Goal: Transaction & Acquisition: Purchase product/service

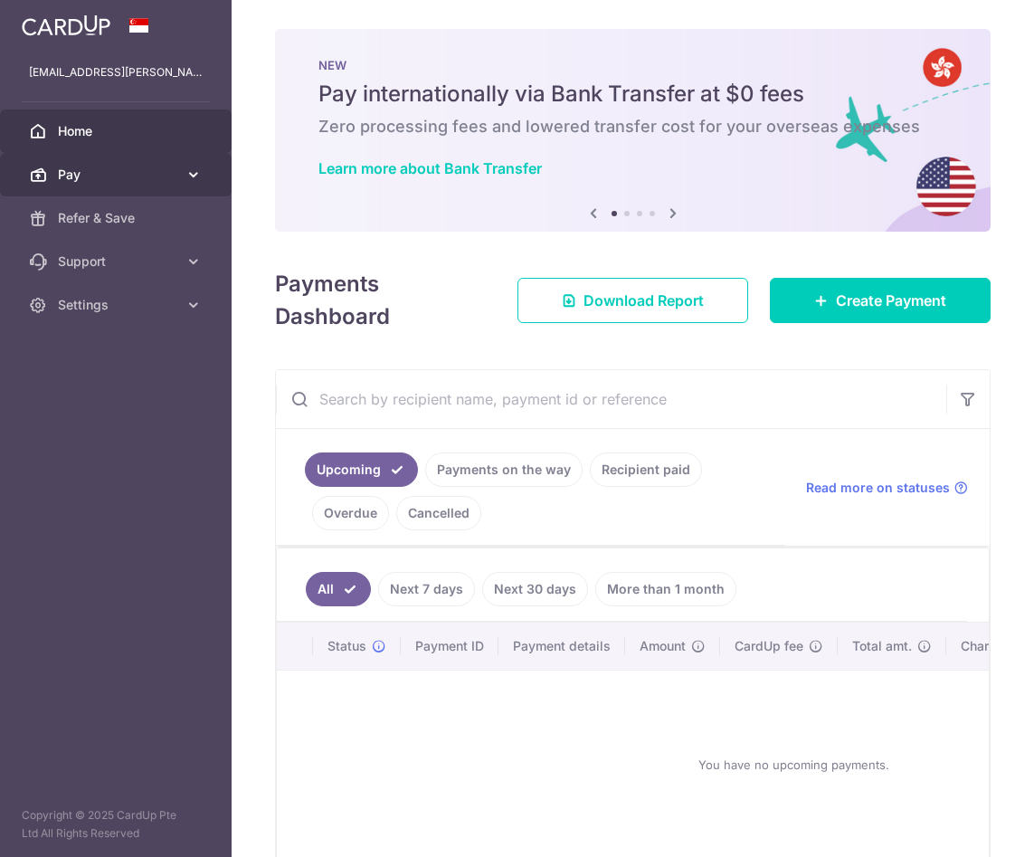
click at [139, 167] on span "Pay" at bounding box center [117, 175] width 119 height 18
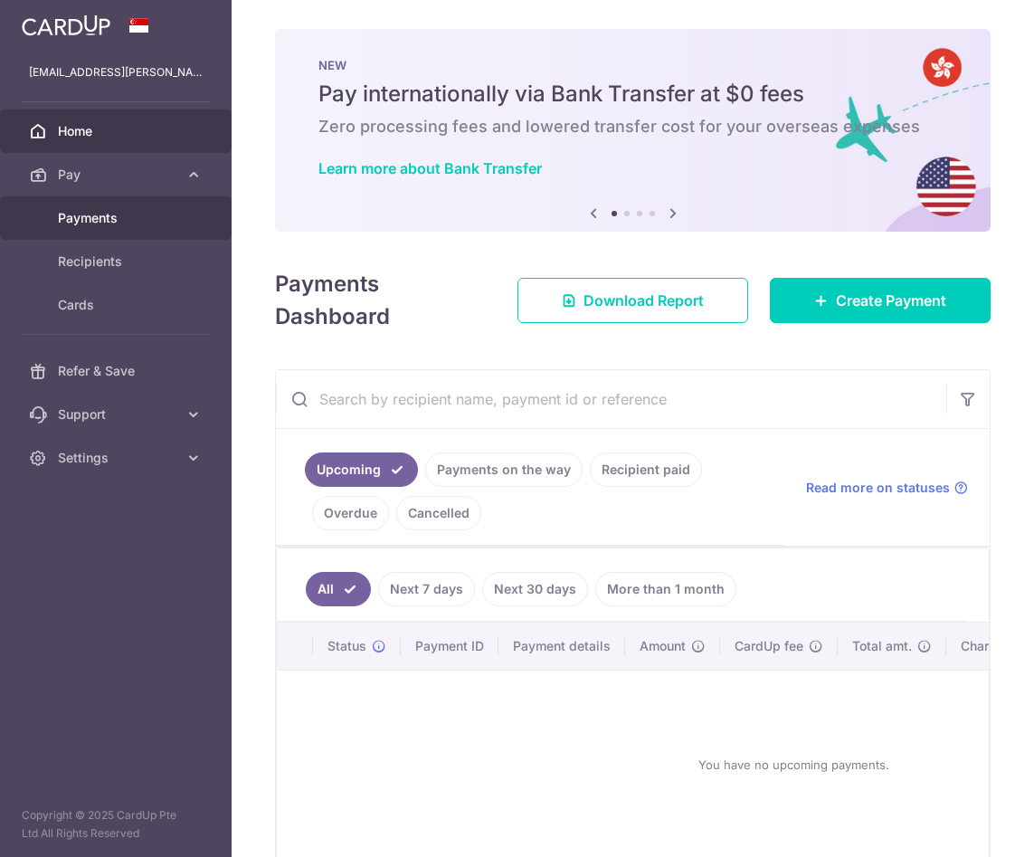
click at [96, 215] on span "Payments" at bounding box center [117, 218] width 119 height 18
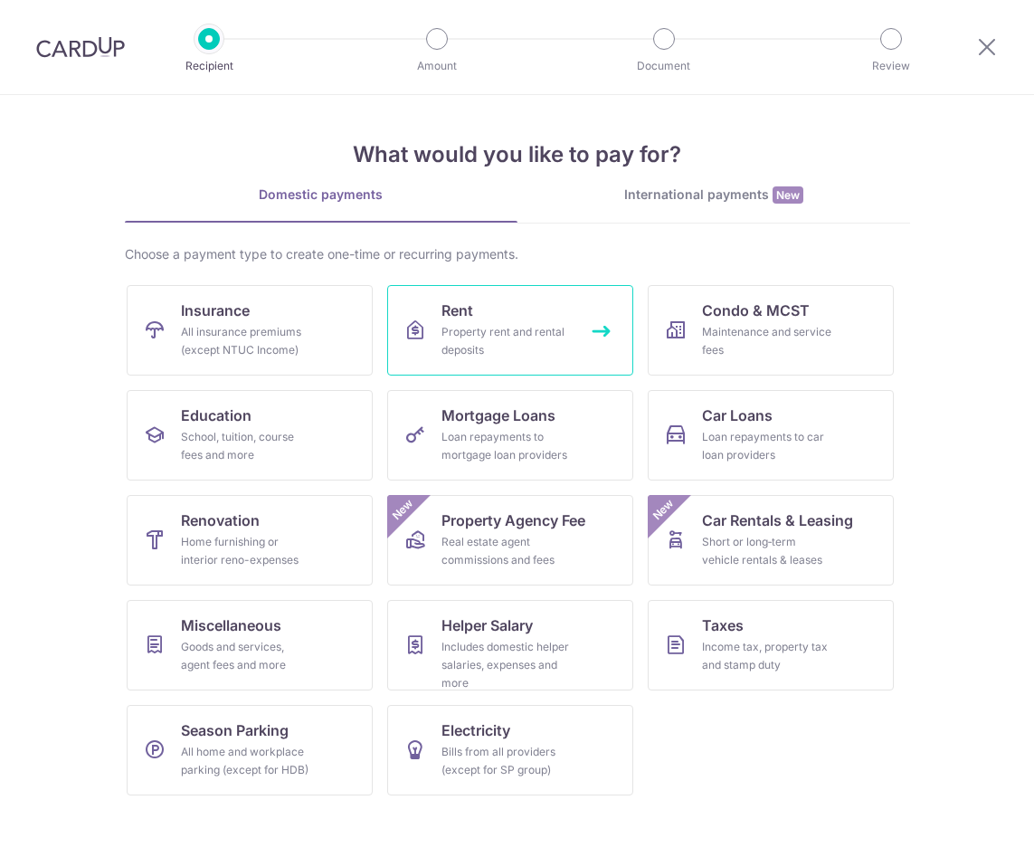
click at [485, 323] on div "Property rent and rental deposits" at bounding box center [507, 341] width 130 height 36
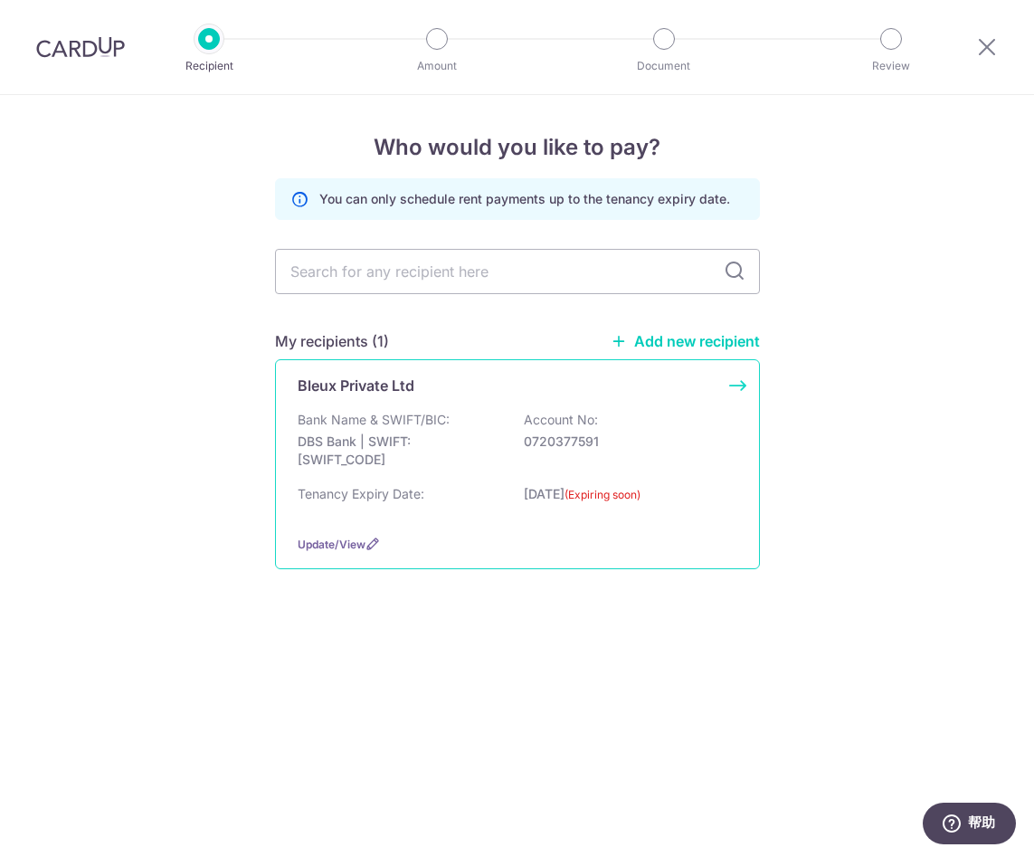
click at [470, 423] on div "Bank Name & SWIFT/BIC: DBS Bank | SWIFT: DBSSSGSGXXX Account No: 0720377591" at bounding box center [518, 444] width 440 height 67
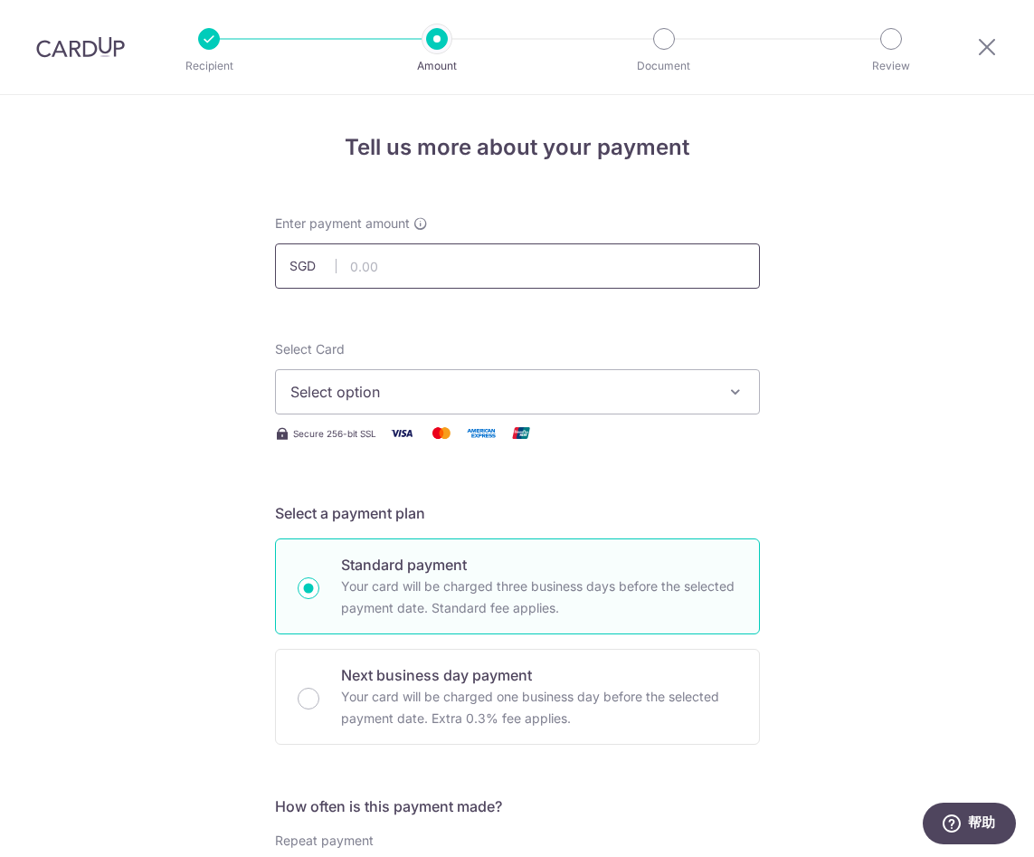
click at [410, 273] on input "text" at bounding box center [517, 265] width 485 height 45
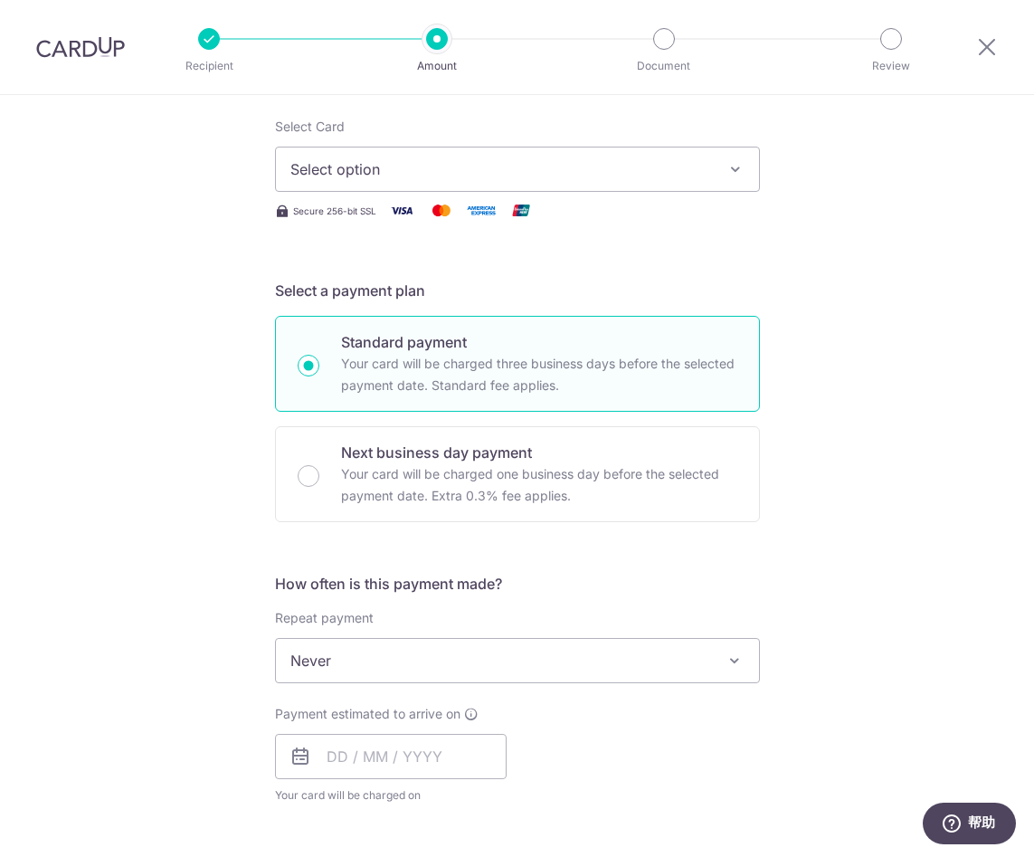
scroll to position [257, 0]
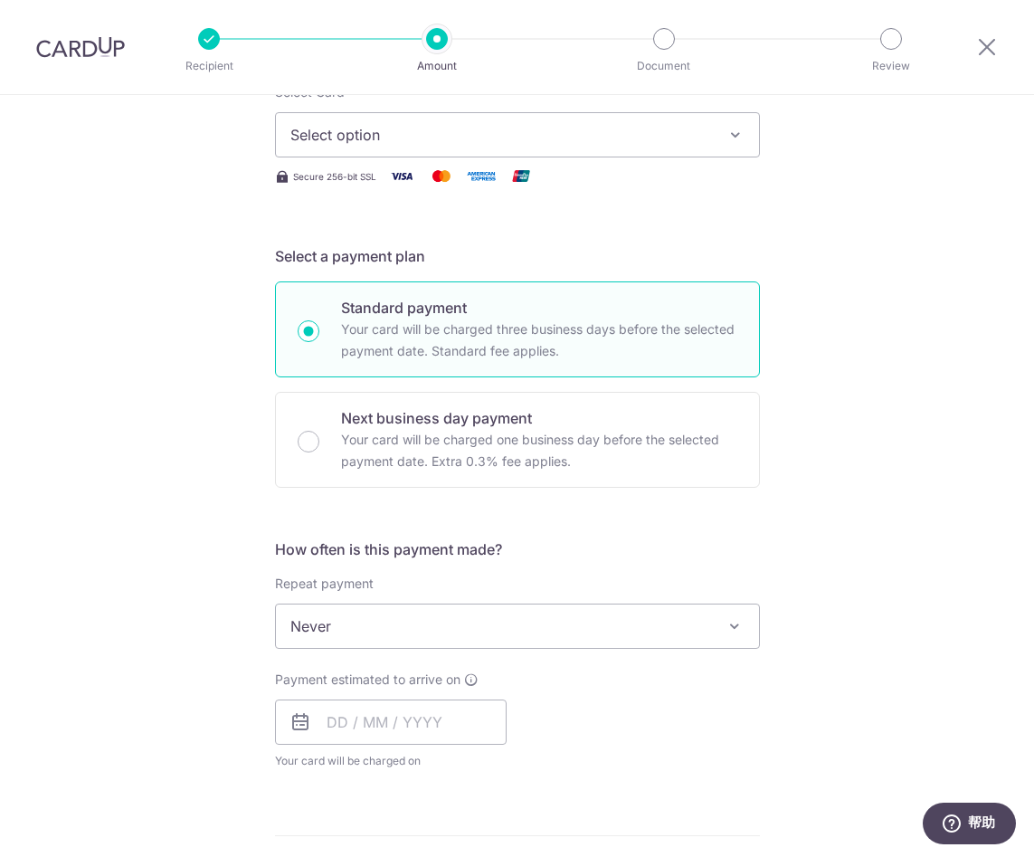
click at [387, 134] on span "Select option" at bounding box center [501, 135] width 422 height 22
type input "1,550.00"
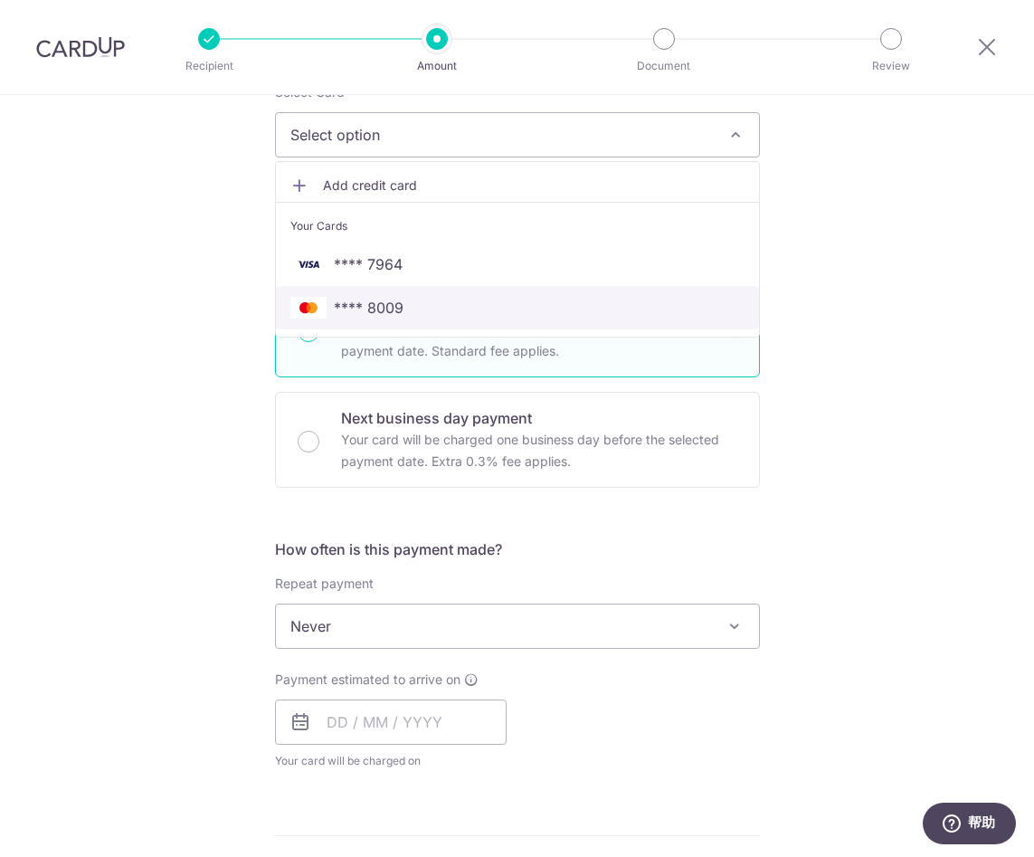
click at [404, 295] on link "**** 8009" at bounding box center [517, 307] width 483 height 43
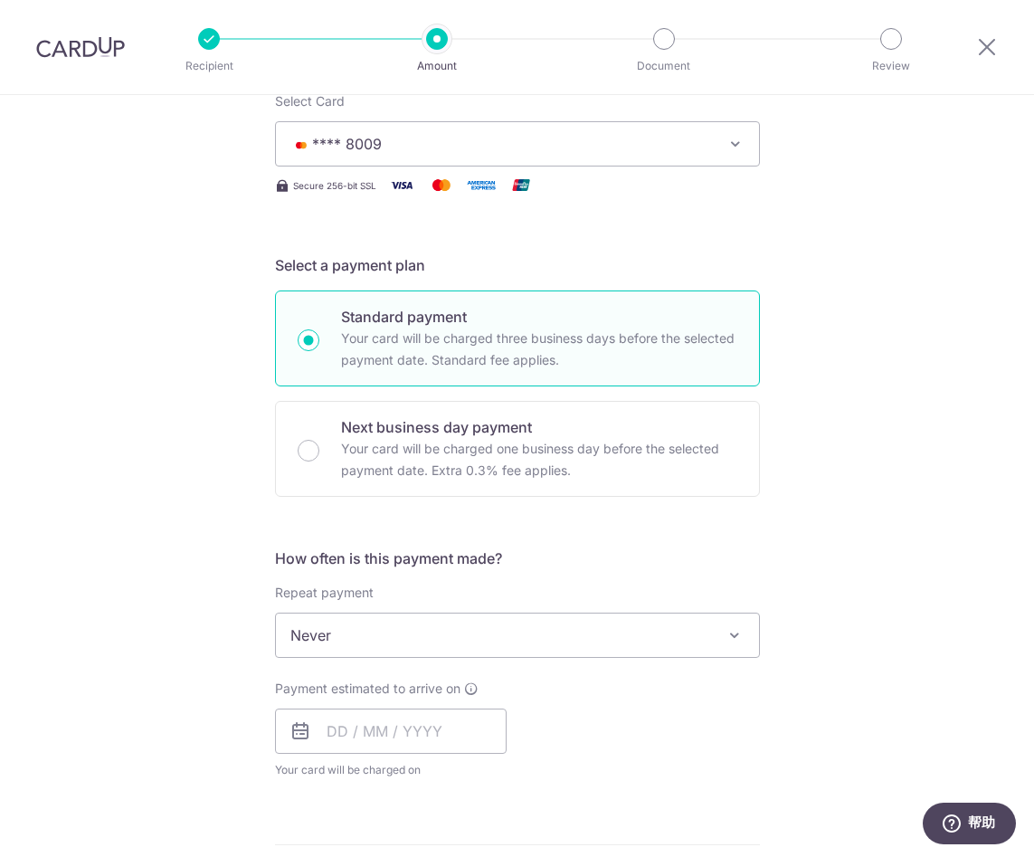
scroll to position [361, 0]
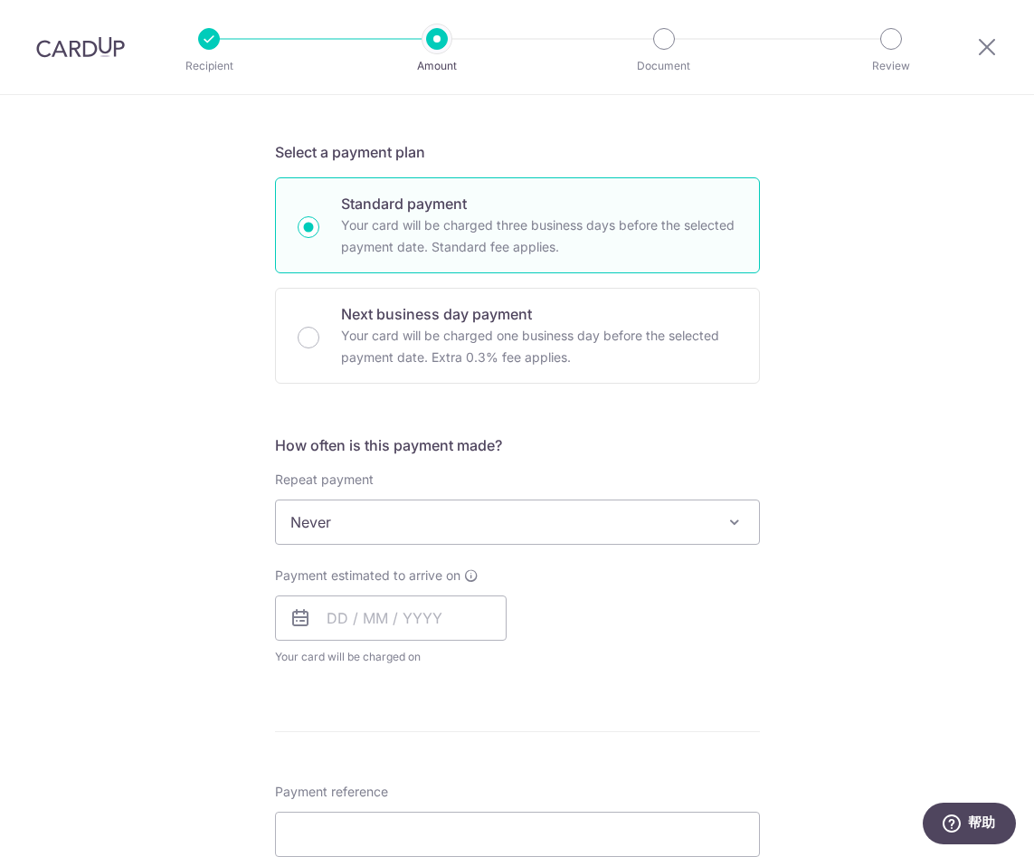
click at [348, 524] on span "Never" at bounding box center [517, 521] width 483 height 43
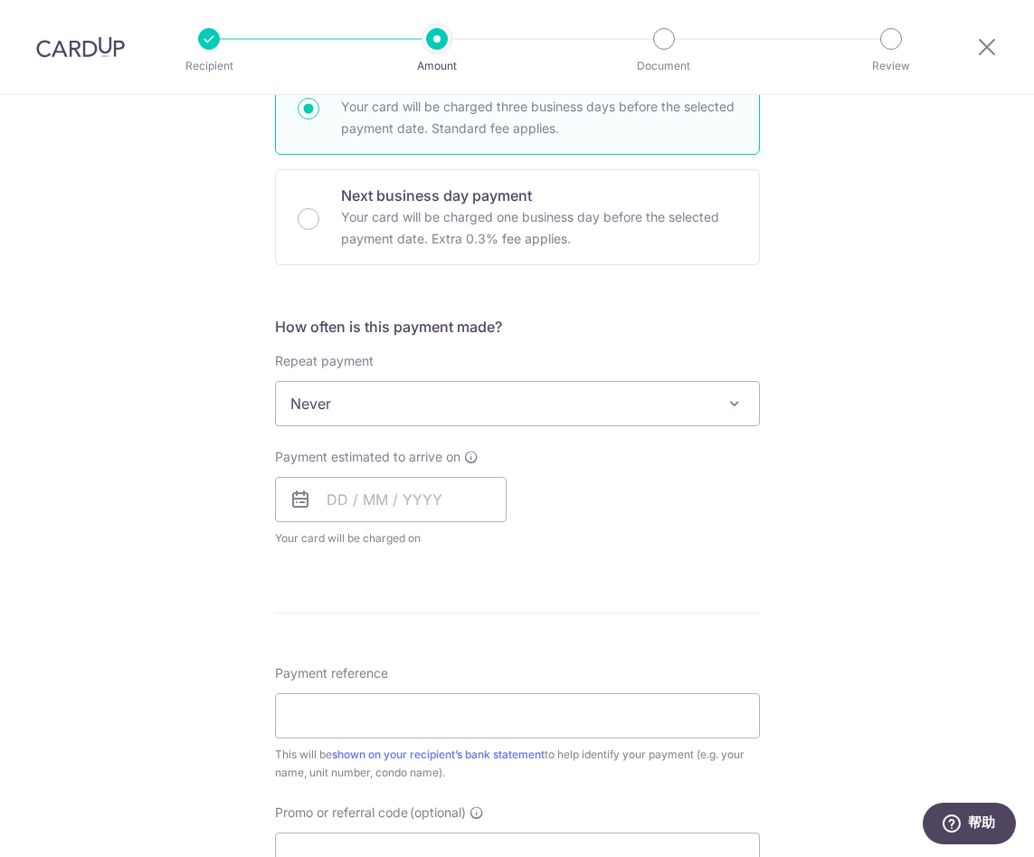
scroll to position [575, 0]
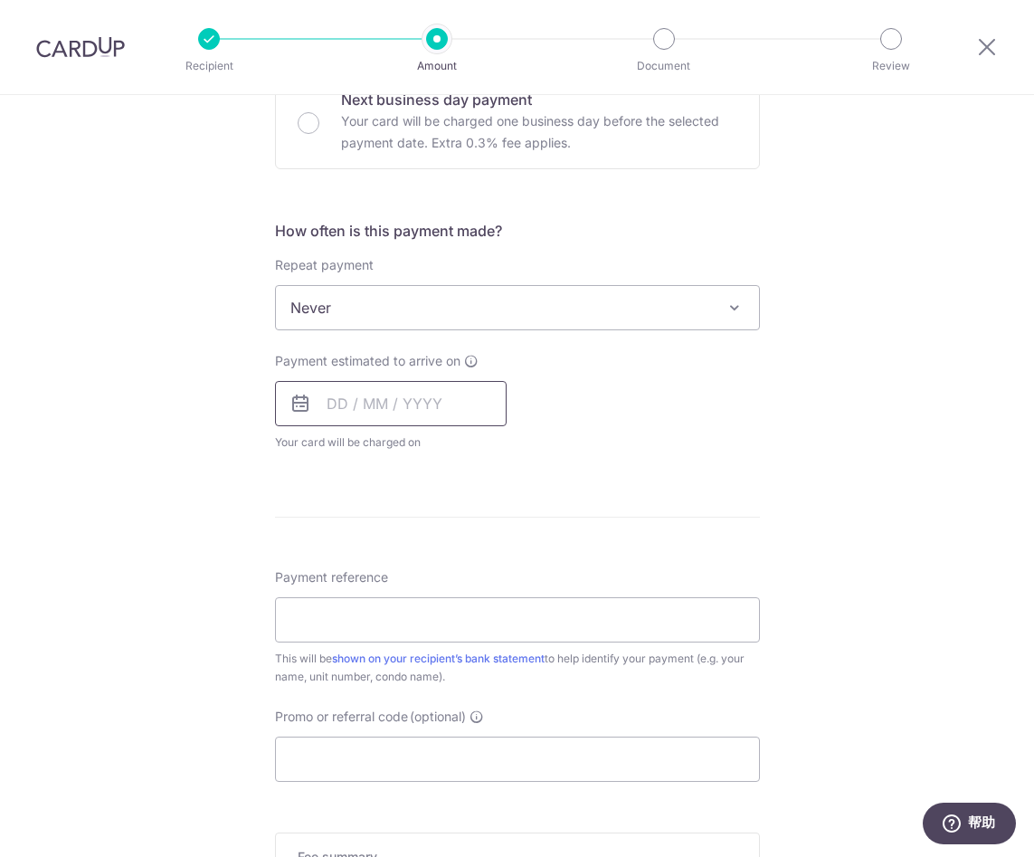
click at [330, 408] on input "text" at bounding box center [391, 403] width 232 height 45
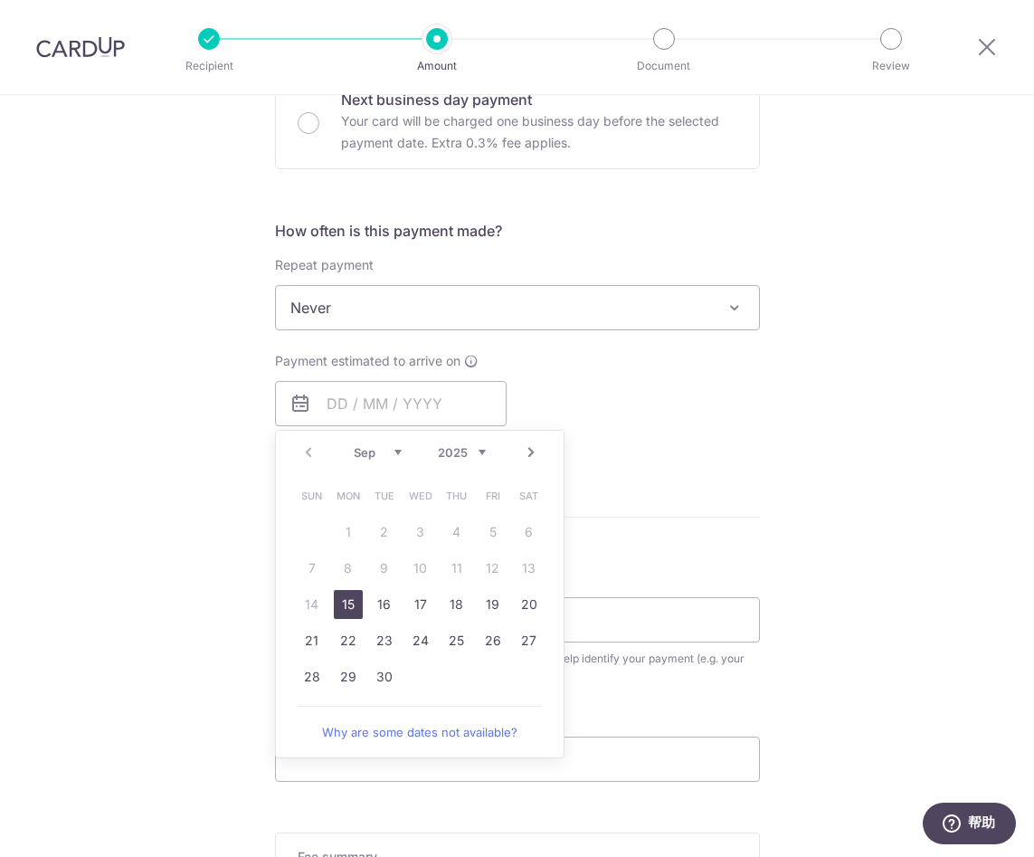
click at [211, 454] on div "Tell us more about your payment Enter payment amount SGD 1,550.00 1550.00 Selec…" at bounding box center [517, 338] width 1034 height 1637
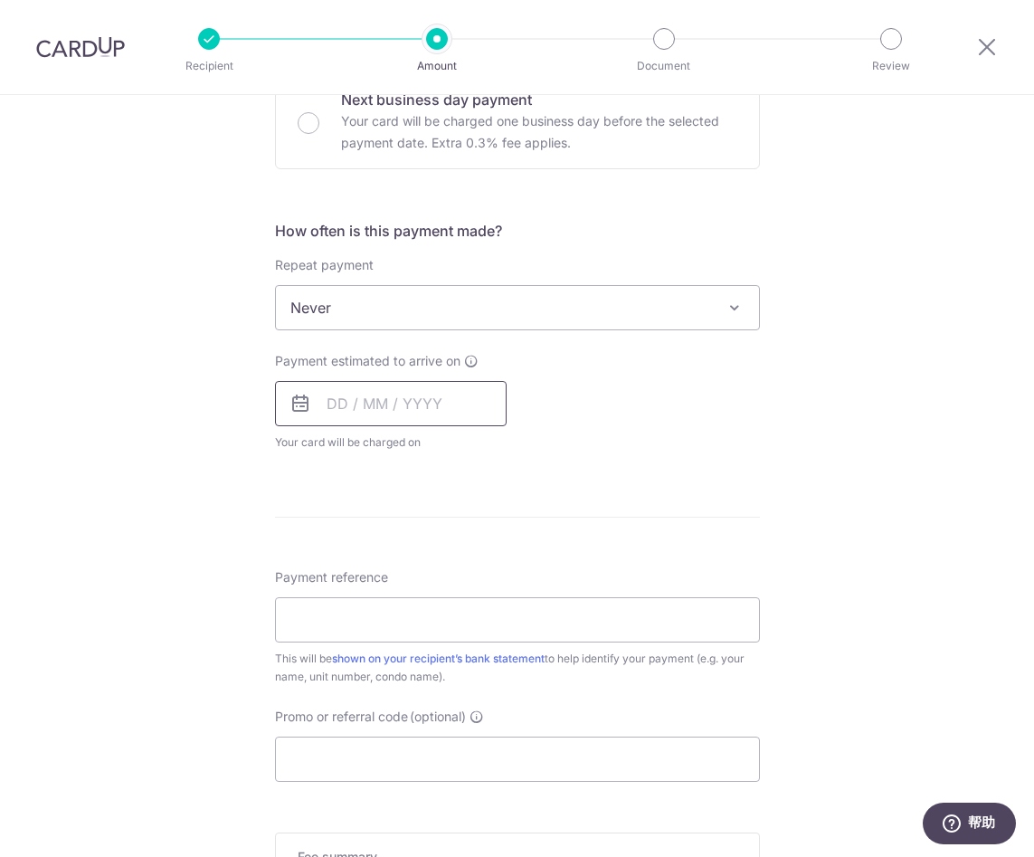
click at [362, 392] on input "text" at bounding box center [391, 403] width 232 height 45
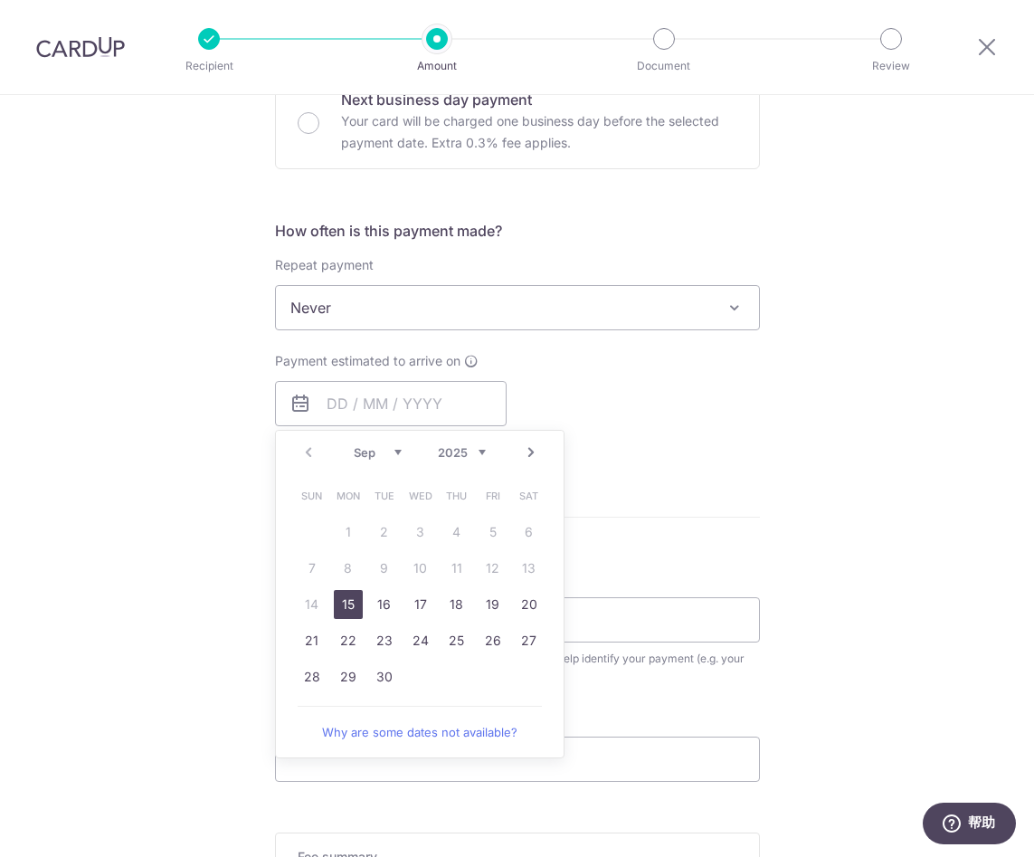
click at [349, 608] on link "15" at bounding box center [348, 604] width 29 height 29
type input "[DATE]"
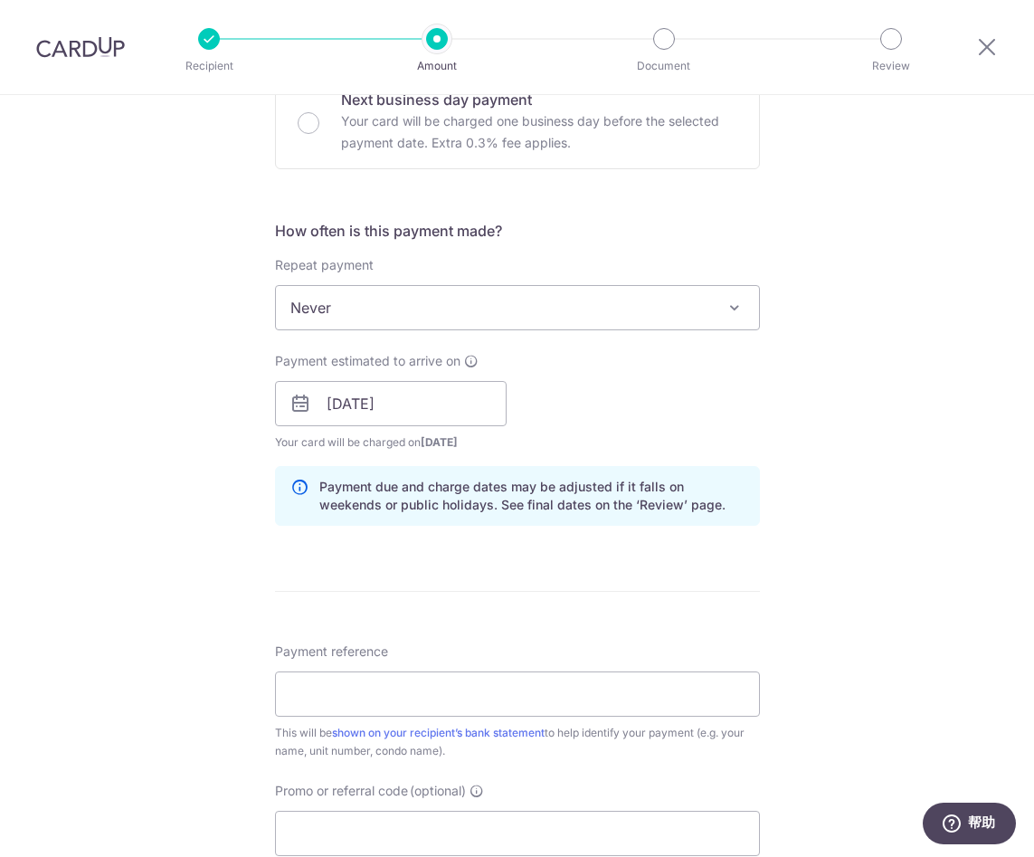
click at [210, 568] on div "Tell us more about your payment Enter payment amount SGD 1,550.00 1550.00 Selec…" at bounding box center [517, 375] width 1034 height 1711
click at [351, 389] on input "[DATE]" at bounding box center [391, 403] width 232 height 45
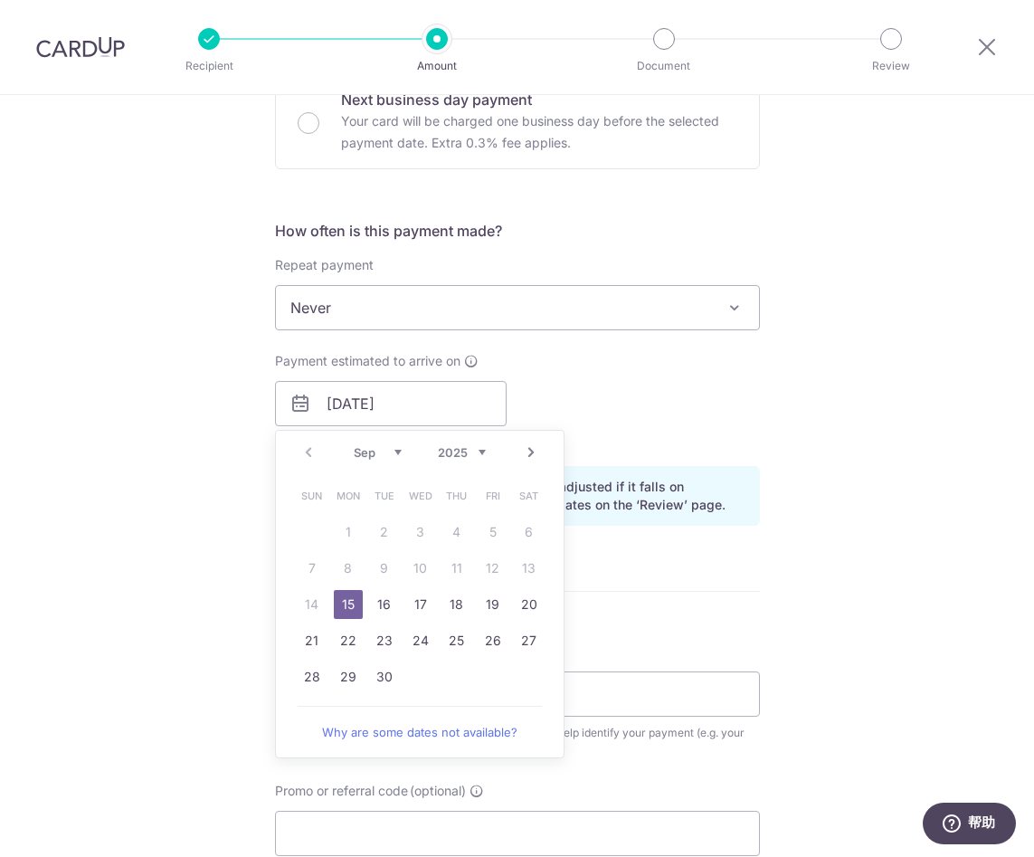
click at [93, 570] on div "Tell us more about your payment Enter payment amount SGD 1,550.00 1550.00 Selec…" at bounding box center [517, 375] width 1034 height 1711
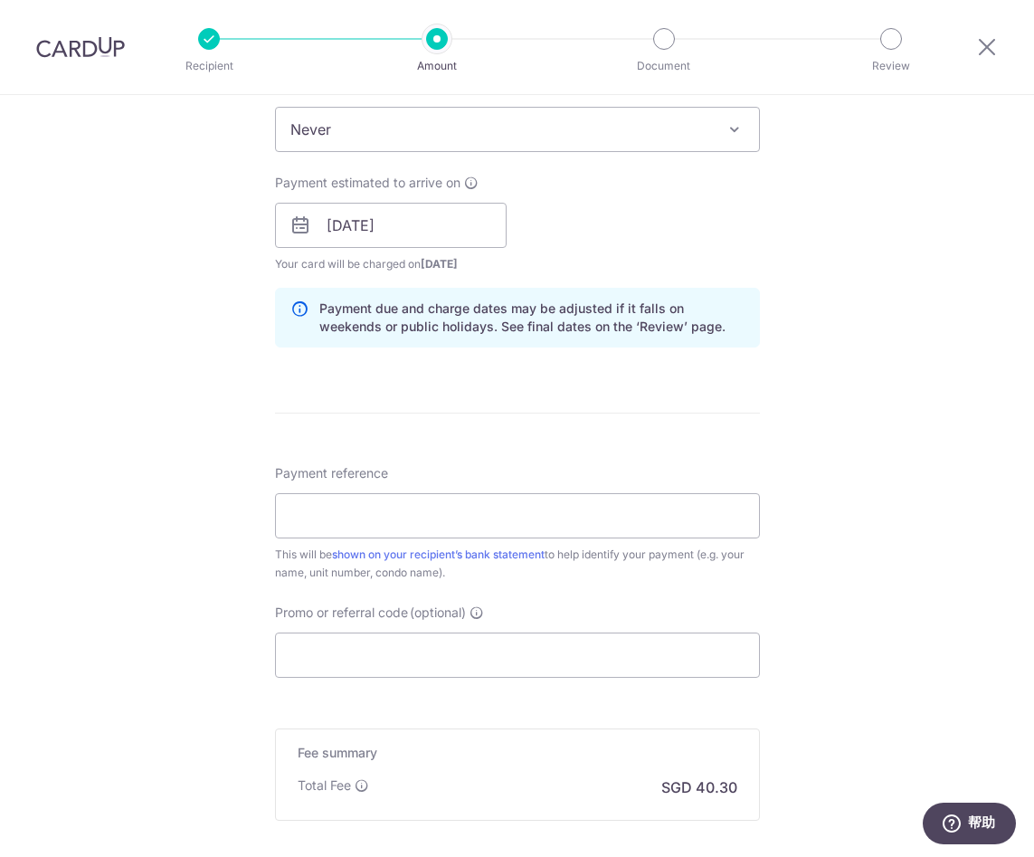
scroll to position [755, 0]
click at [326, 508] on input "Payment reference" at bounding box center [517, 514] width 485 height 45
click at [331, 517] on input "31b July - LI YONG" at bounding box center [517, 514] width 485 height 45
type input "31b Sept - [PERSON_NAME]"
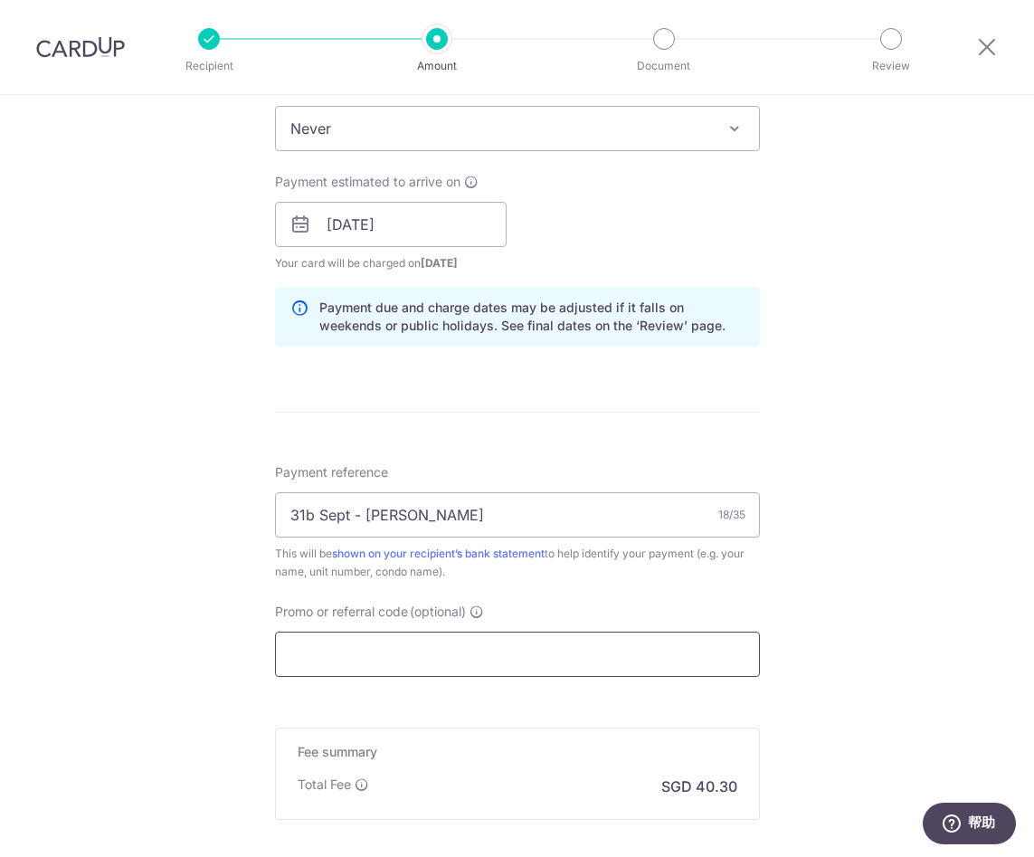
click at [329, 638] on input "Promo or referral code (optional)" at bounding box center [517, 654] width 485 height 45
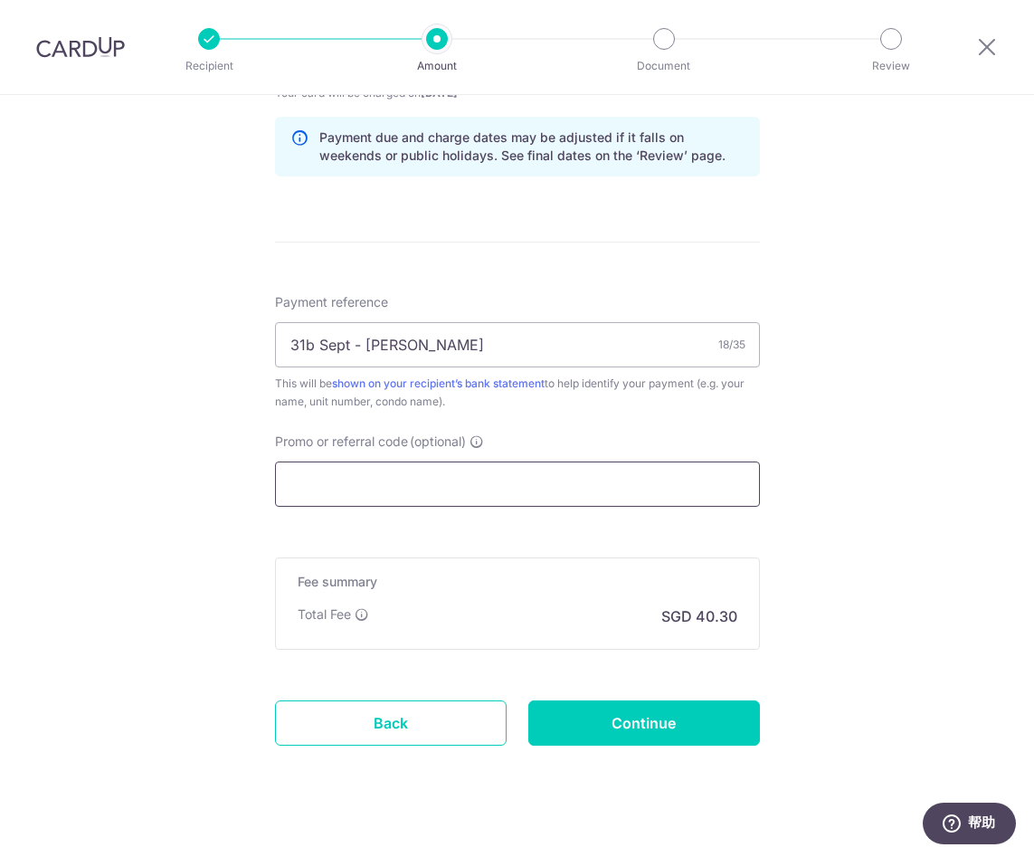
scroll to position [949, 0]
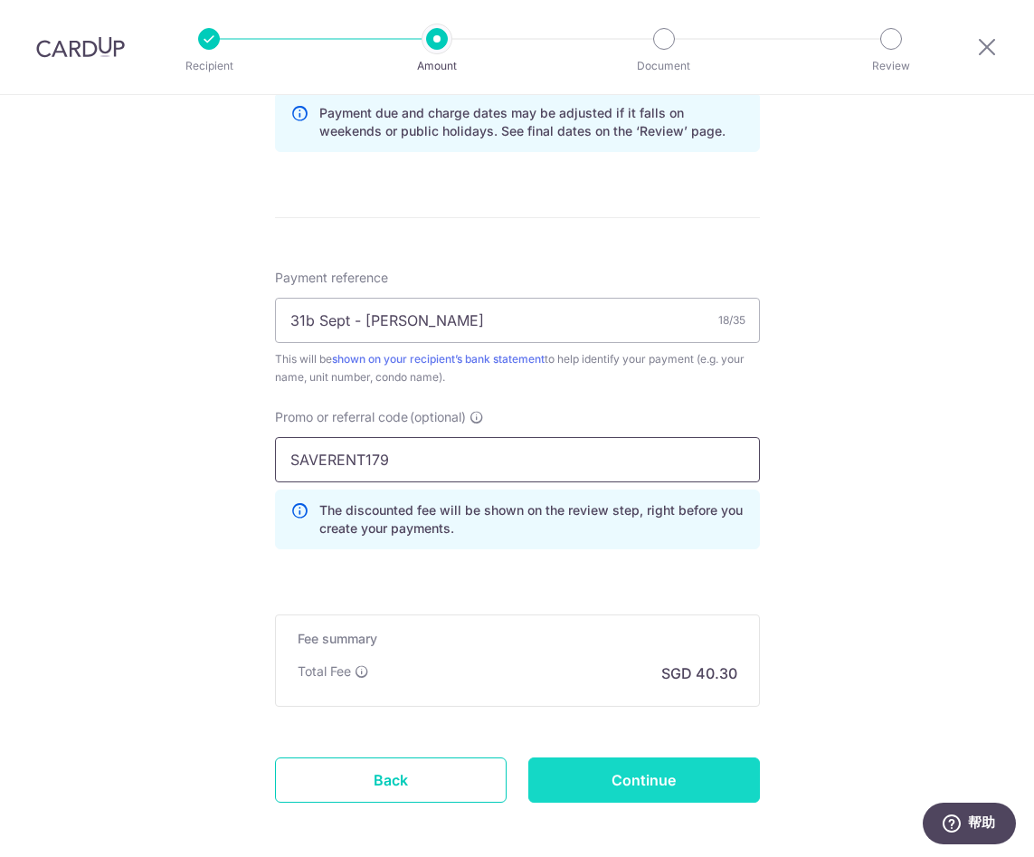
type input "SAVERENT179"
click at [644, 778] on input "Continue" at bounding box center [644, 779] width 232 height 45
type input "Create Schedule"
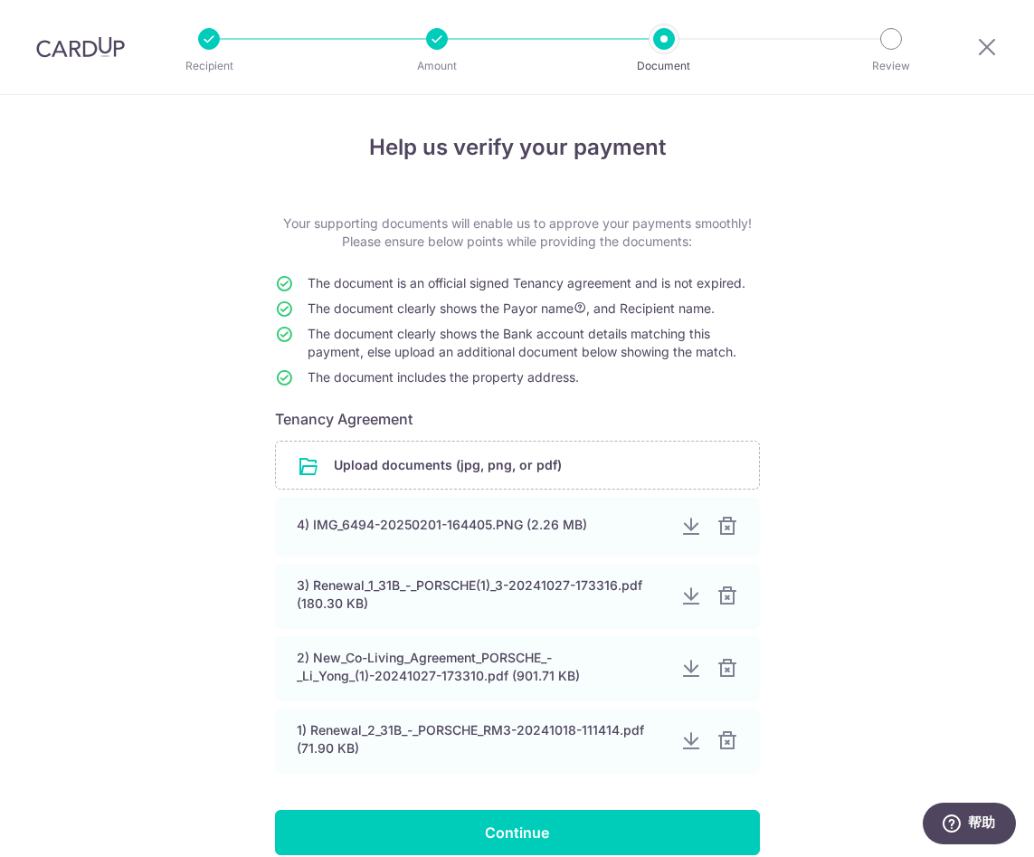
scroll to position [109, 0]
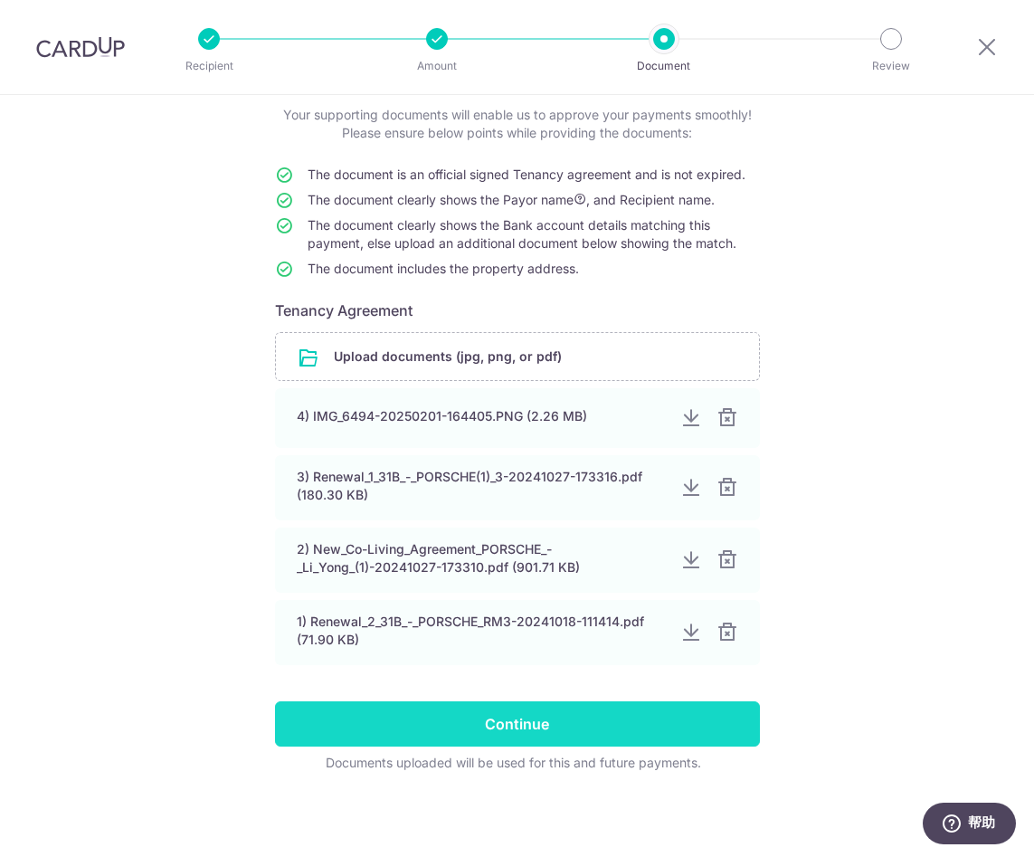
click at [511, 727] on input "Continue" at bounding box center [517, 723] width 485 height 45
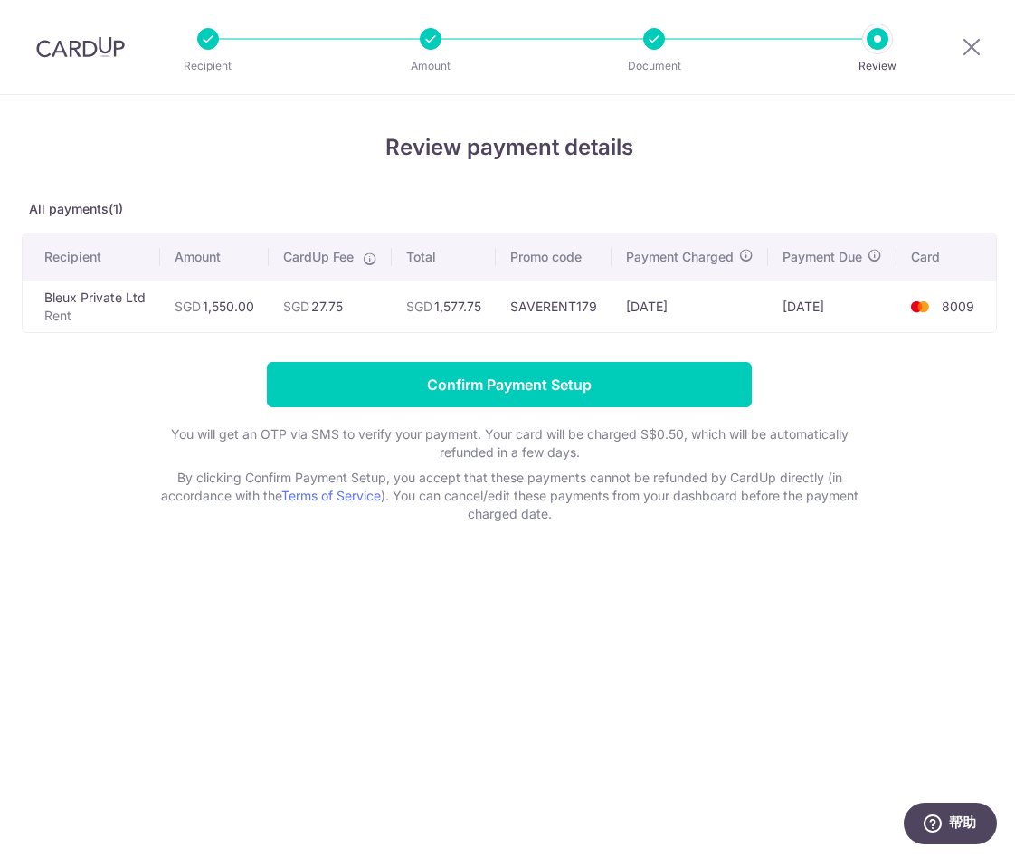
click at [305, 704] on div "Review payment details All payments(1) Recipient Amount CardUp Fee Total Promo …" at bounding box center [509, 476] width 1019 height 762
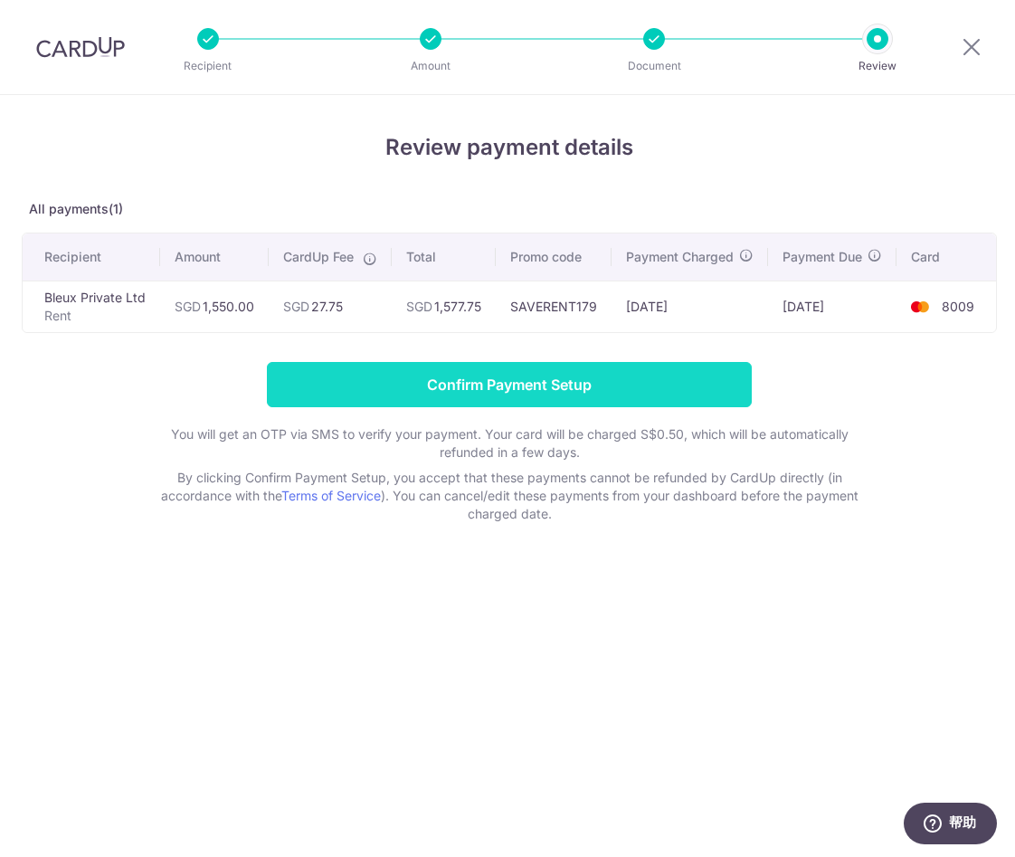
click at [431, 390] on input "Confirm Payment Setup" at bounding box center [509, 384] width 485 height 45
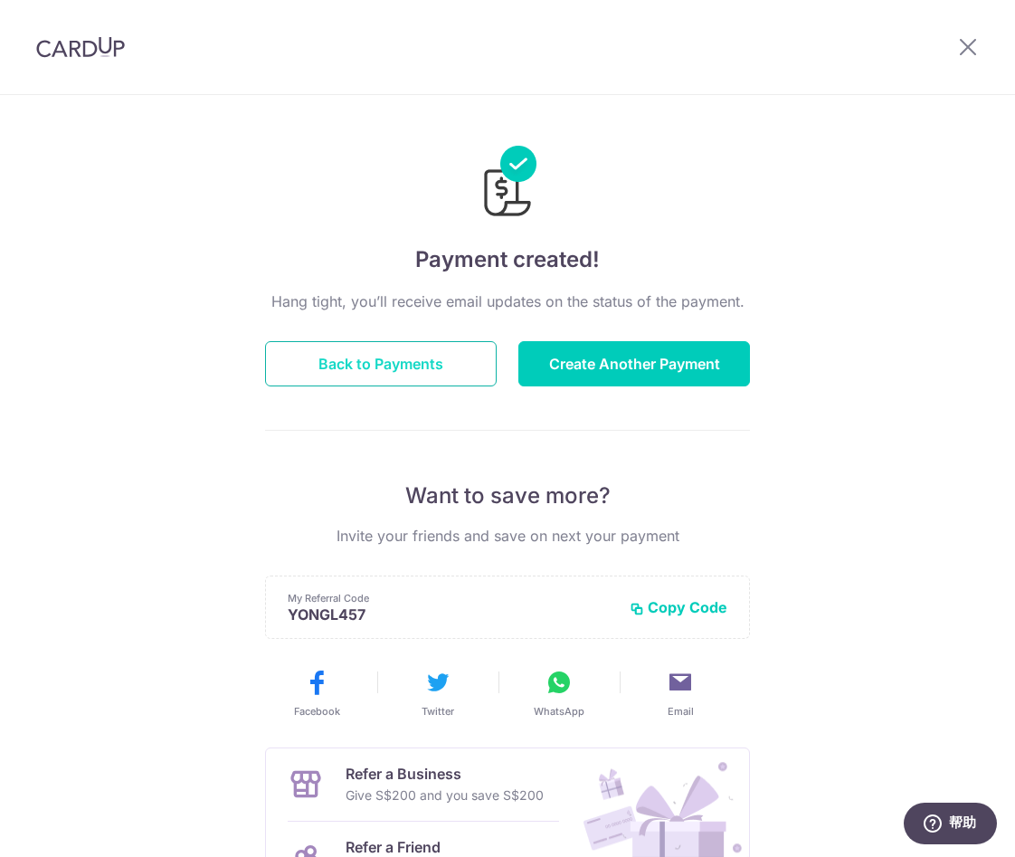
click at [356, 375] on button "Back to Payments" at bounding box center [381, 363] width 232 height 45
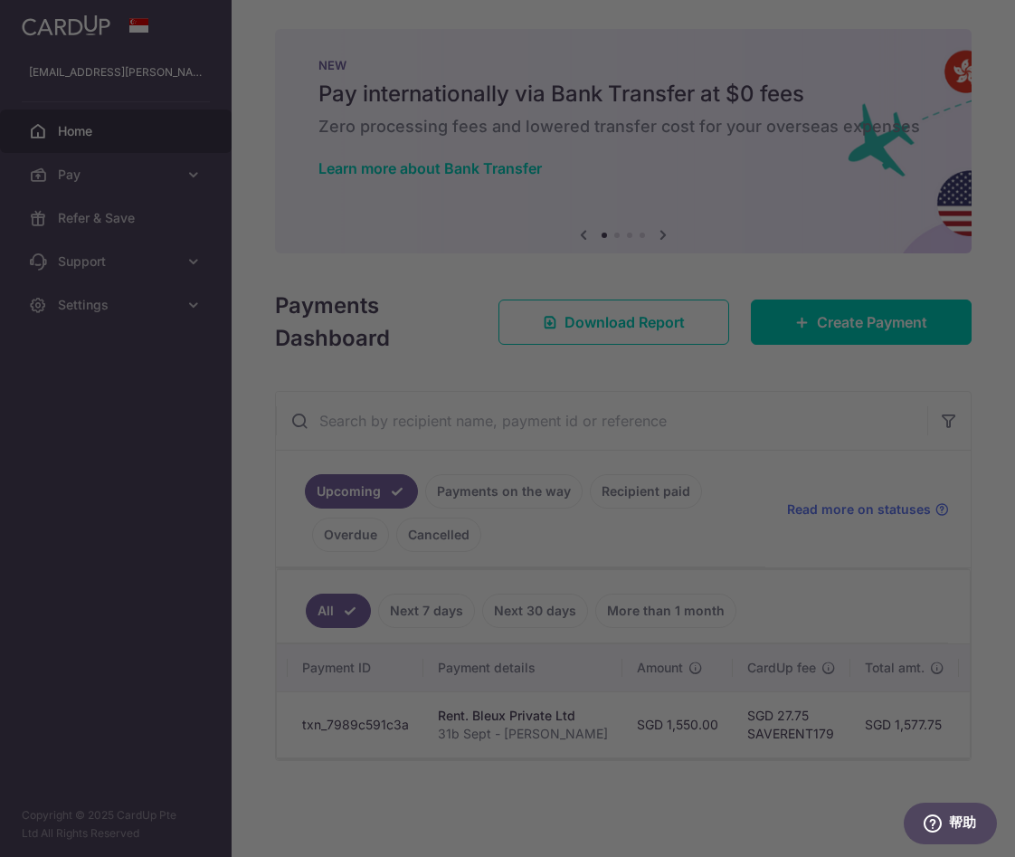
scroll to position [0, 225]
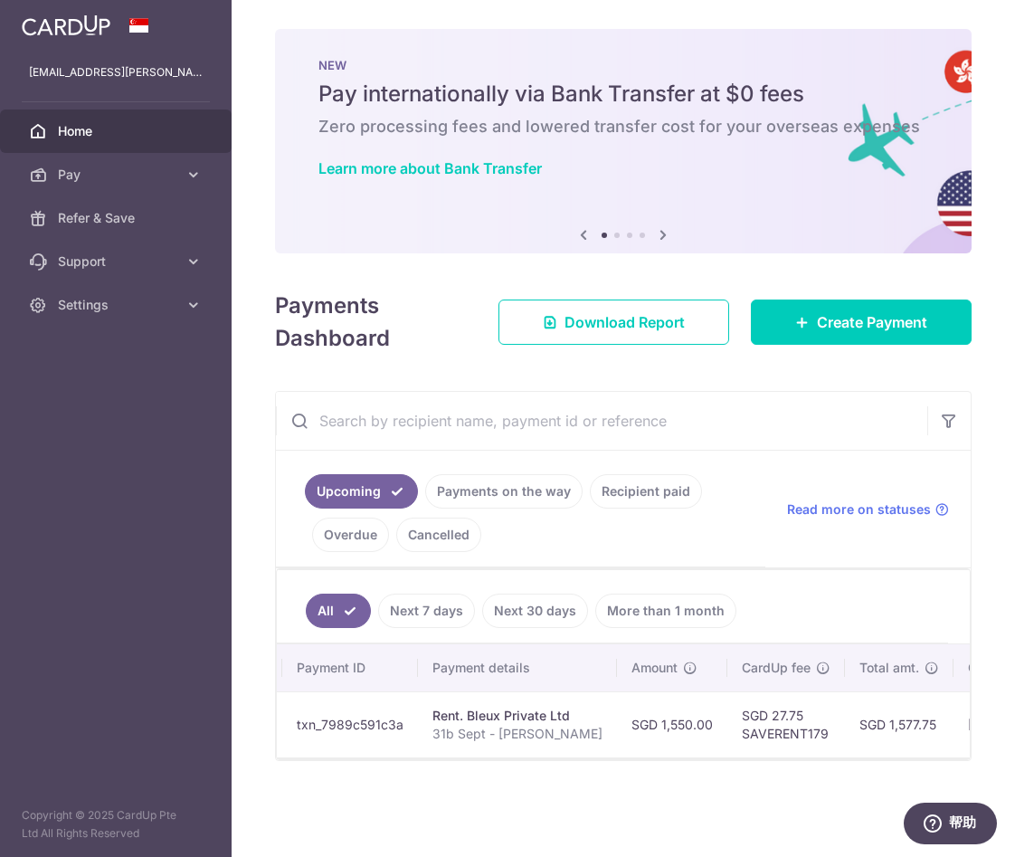
click at [700, 181] on div "NEW Pay internationally via Bank Transfer at $0 fees Zero processing fees and l…" at bounding box center [623, 119] width 697 height 181
click at [80, 215] on span "Refer & Save" at bounding box center [117, 218] width 119 height 18
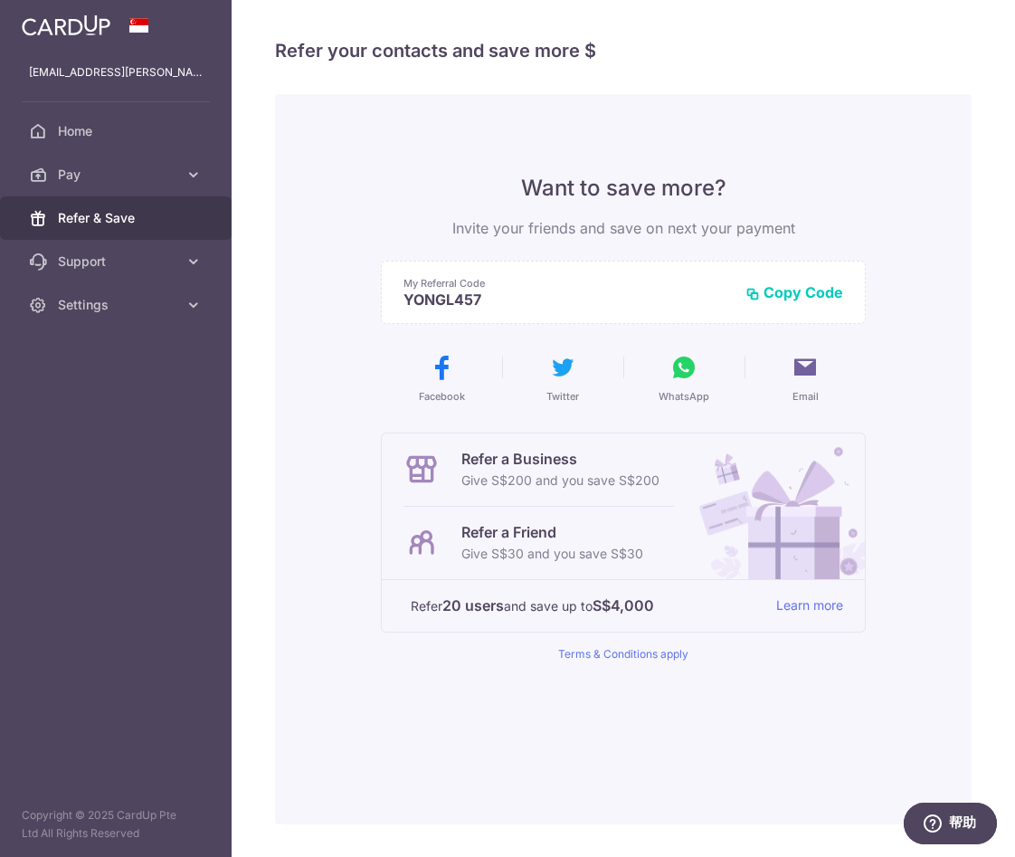
click at [796, 291] on button "Copy Code" at bounding box center [795, 292] width 98 height 18
click at [681, 375] on icon at bounding box center [684, 367] width 29 height 29
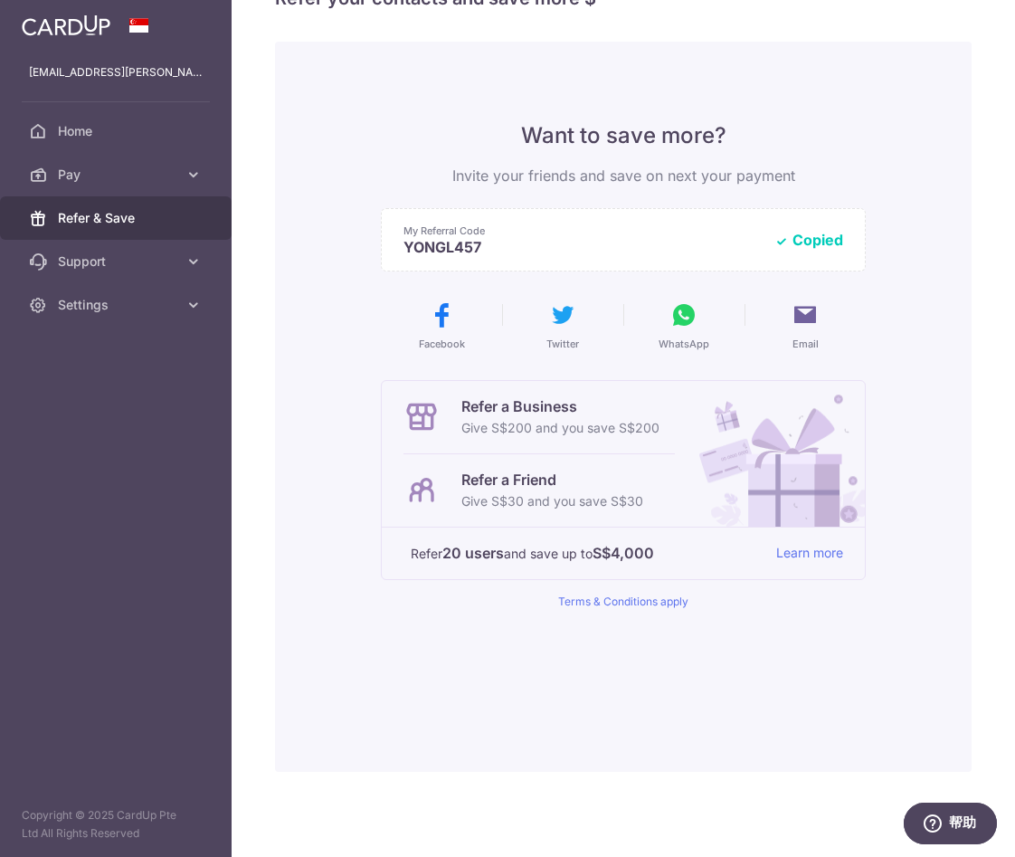
click at [498, 419] on p "Give S$200 and you save S$200" at bounding box center [560, 428] width 198 height 22
click at [645, 244] on p "YONGL457" at bounding box center [582, 247] width 356 height 18
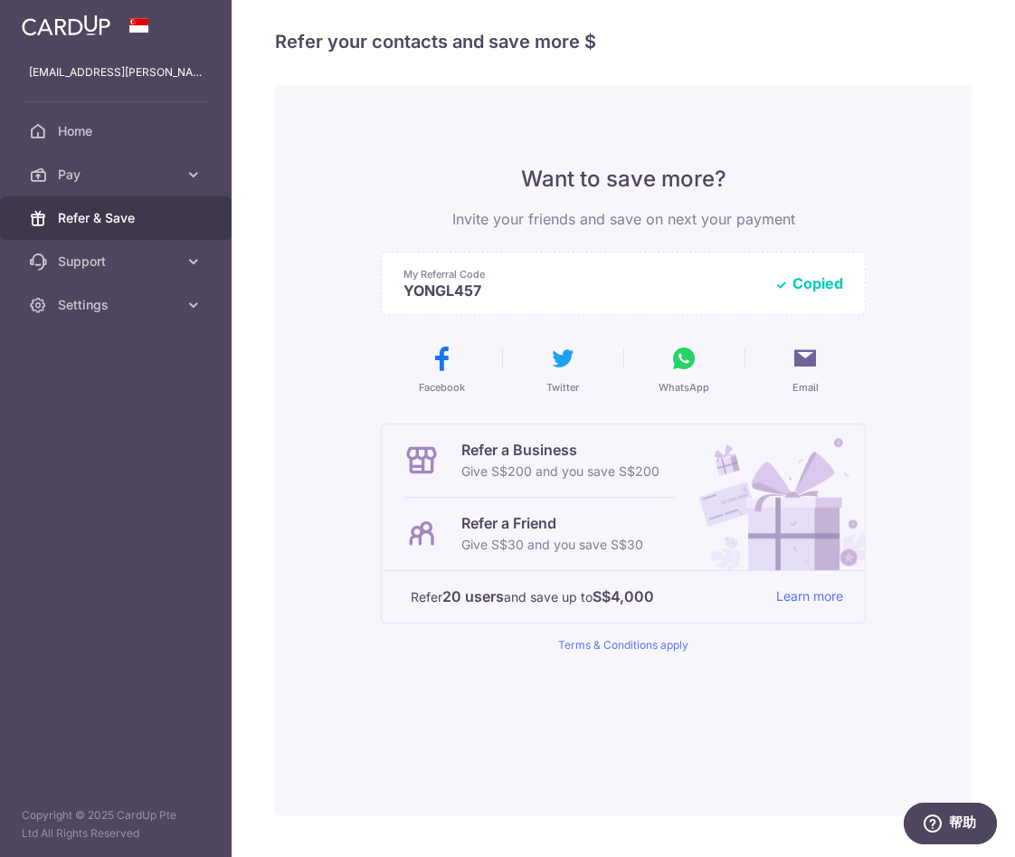
scroll to position [0, 0]
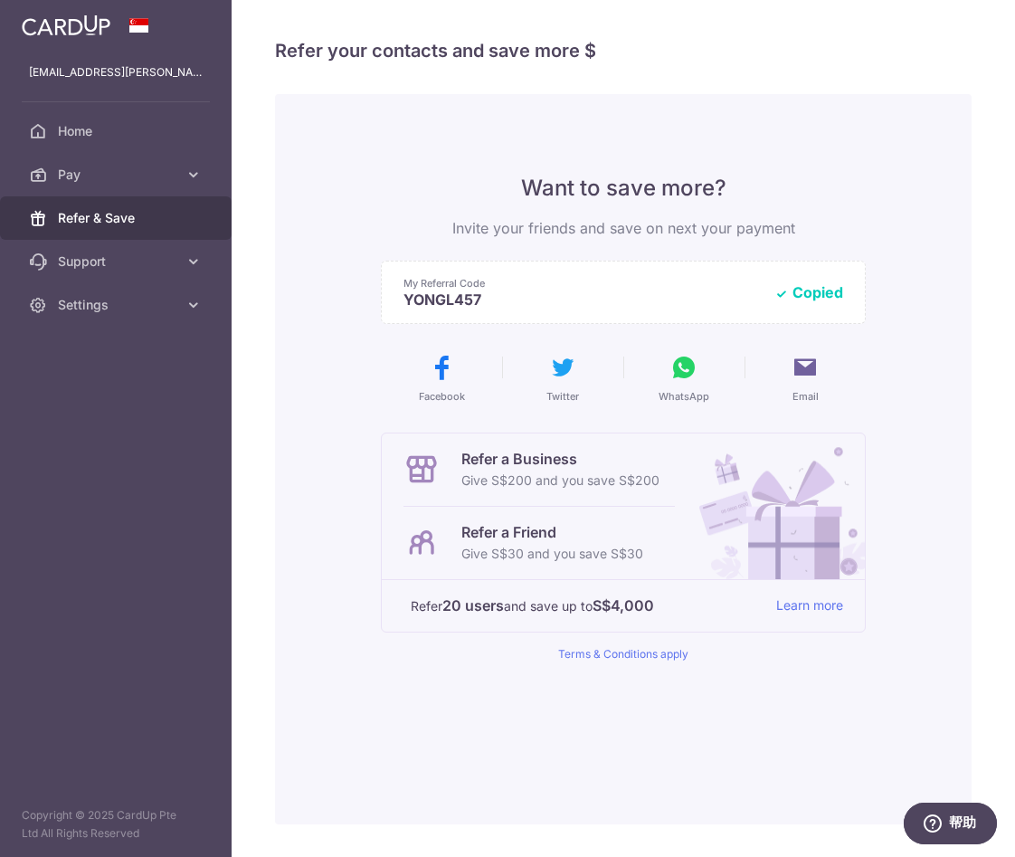
click at [793, 375] on icon at bounding box center [805, 367] width 29 height 29
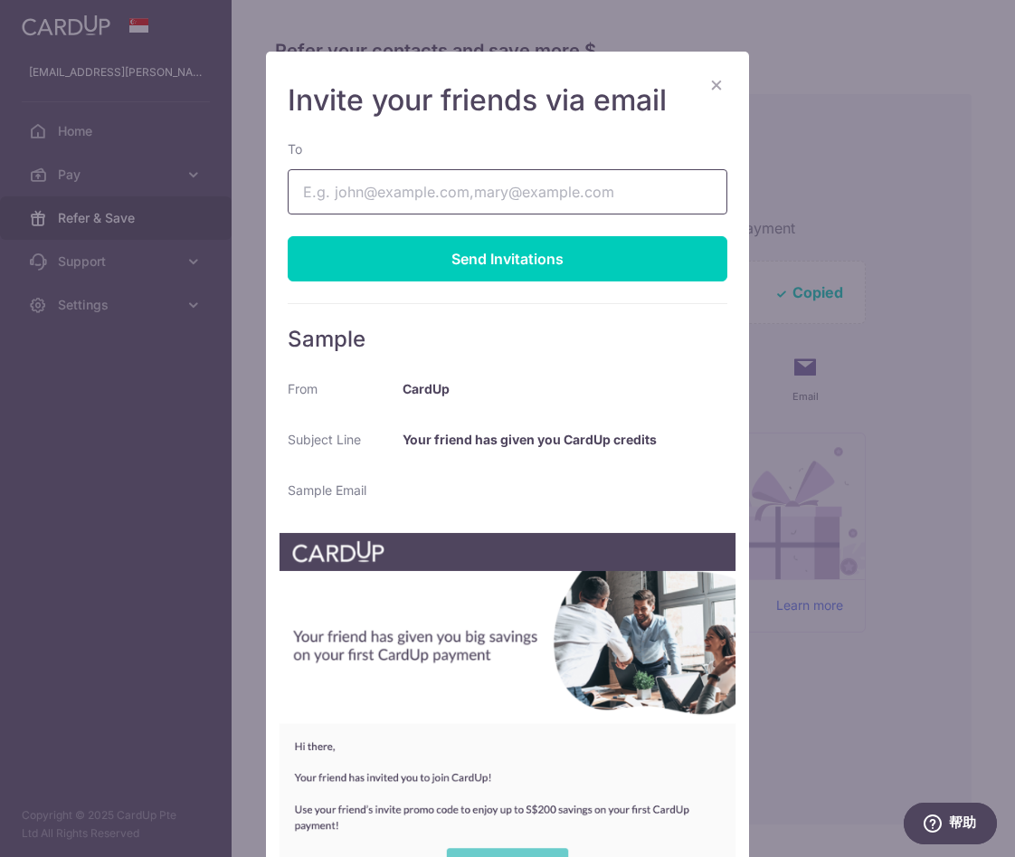
click at [444, 198] on input "To" at bounding box center [508, 191] width 440 height 45
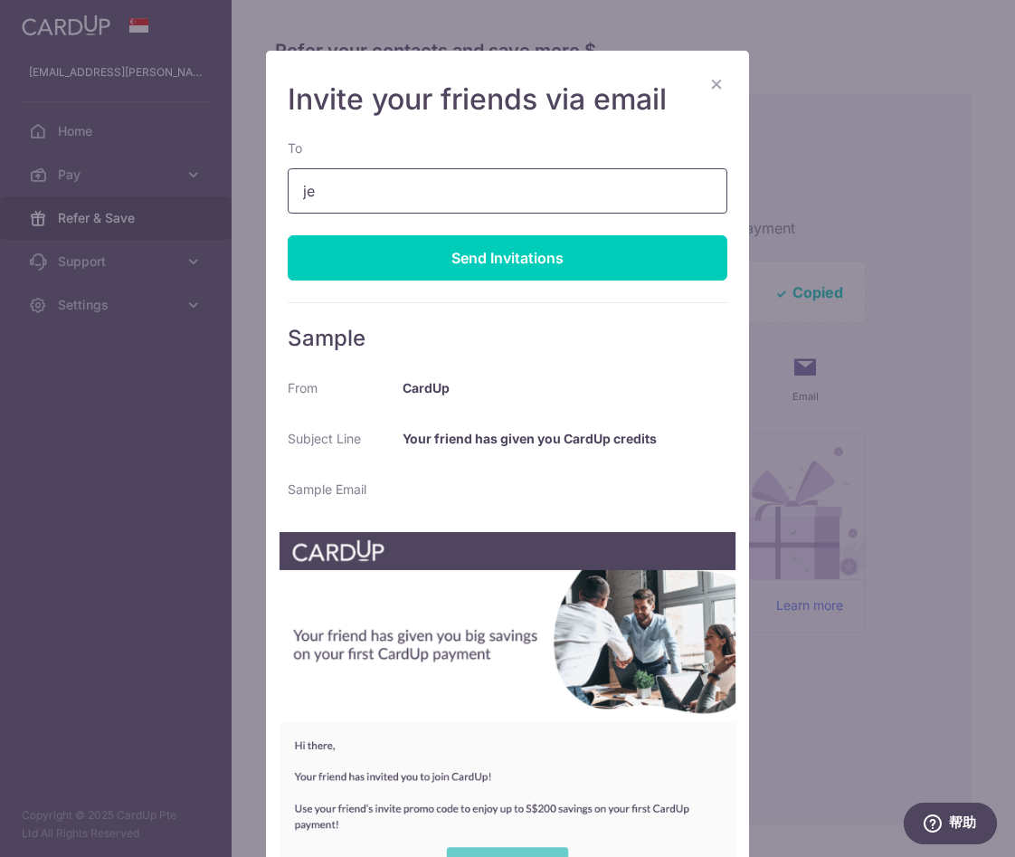
type input "j"
click at [720, 84] on button "×" at bounding box center [717, 83] width 22 height 22
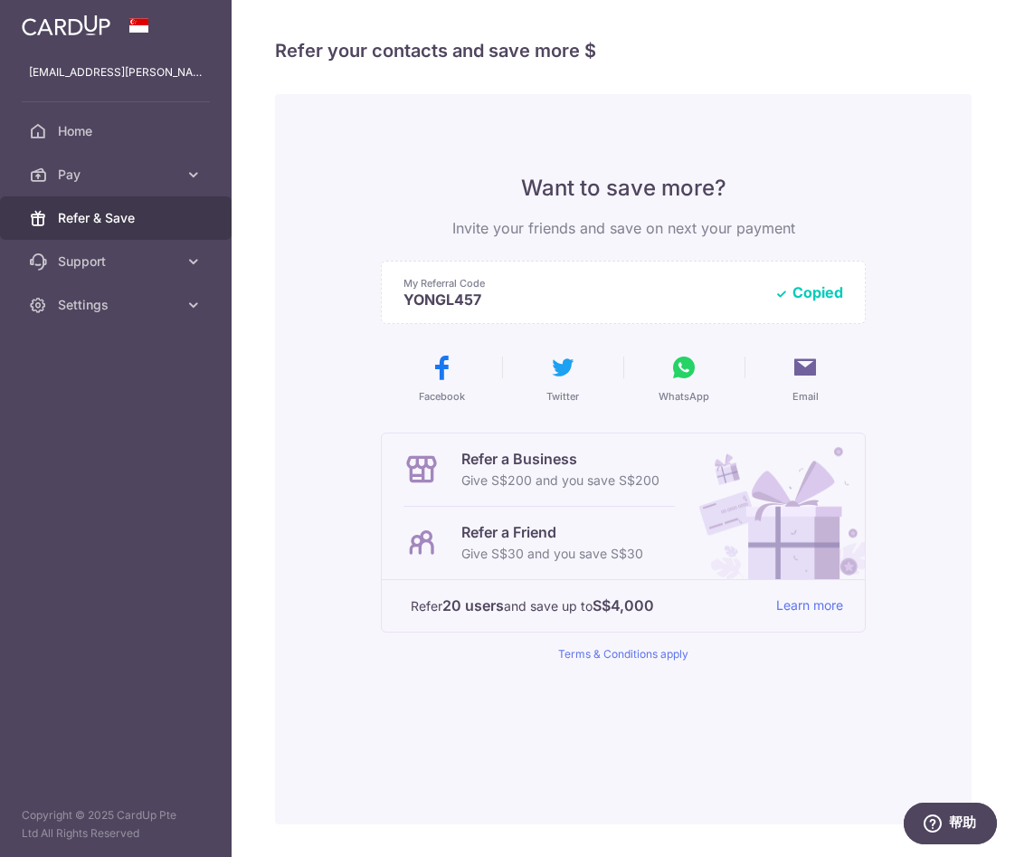
click at [681, 374] on icon at bounding box center [684, 367] width 29 height 29
click at [634, 300] on p "YONGL457" at bounding box center [582, 299] width 356 height 18
click at [507, 485] on p "Give S$200 and you save S$200" at bounding box center [560, 481] width 198 height 22
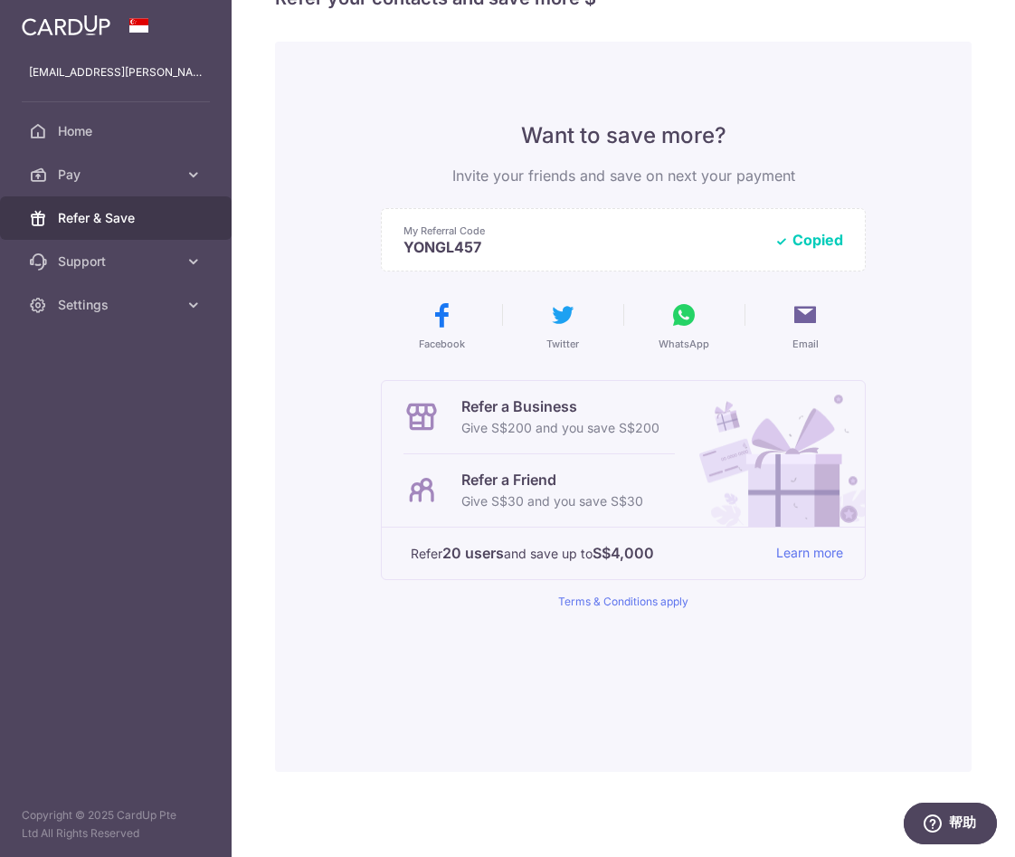
scroll to position [0, 0]
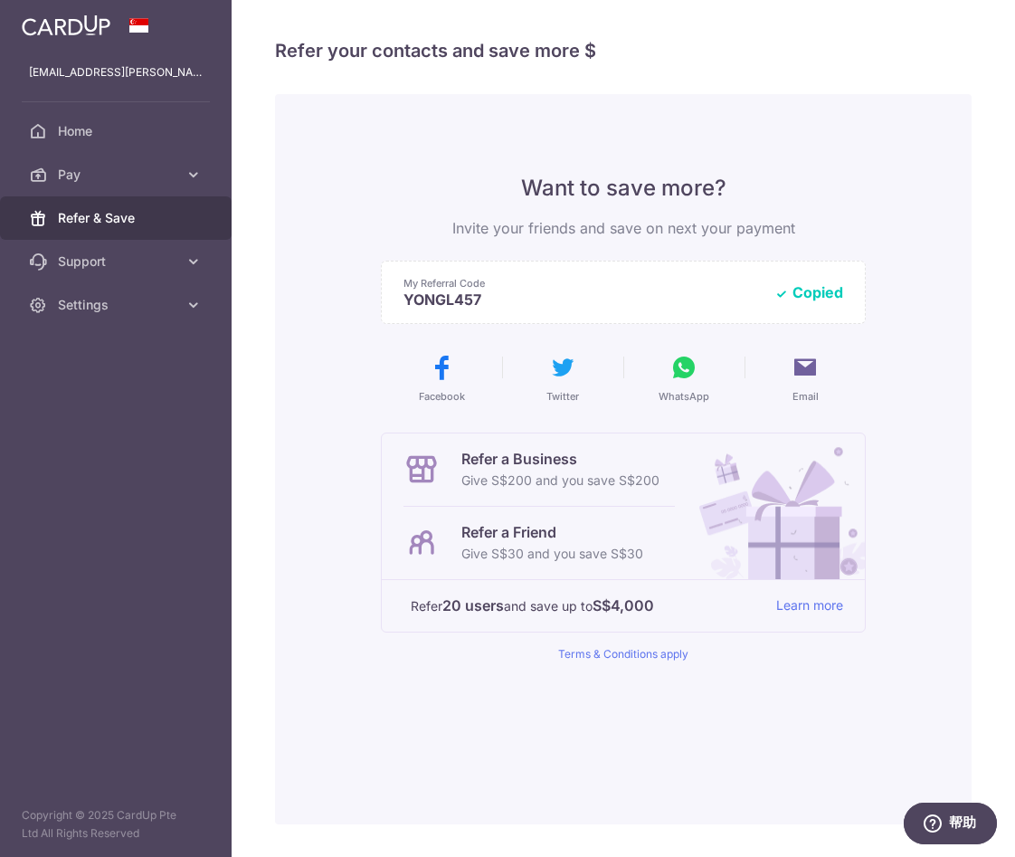
click at [544, 307] on p "YONGL457" at bounding box center [582, 299] width 356 height 18
click at [686, 370] on icon at bounding box center [684, 367] width 29 height 29
click at [123, 173] on span "Pay" at bounding box center [117, 175] width 119 height 18
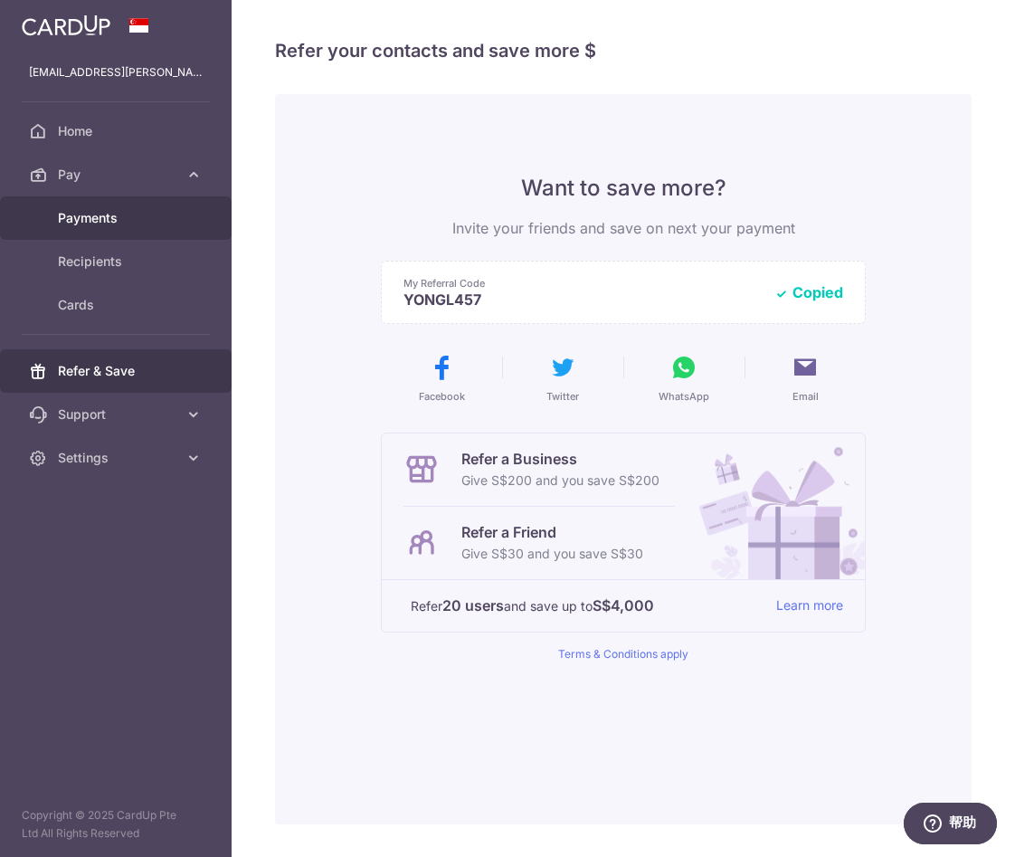
click at [102, 219] on span "Payments" at bounding box center [117, 218] width 119 height 18
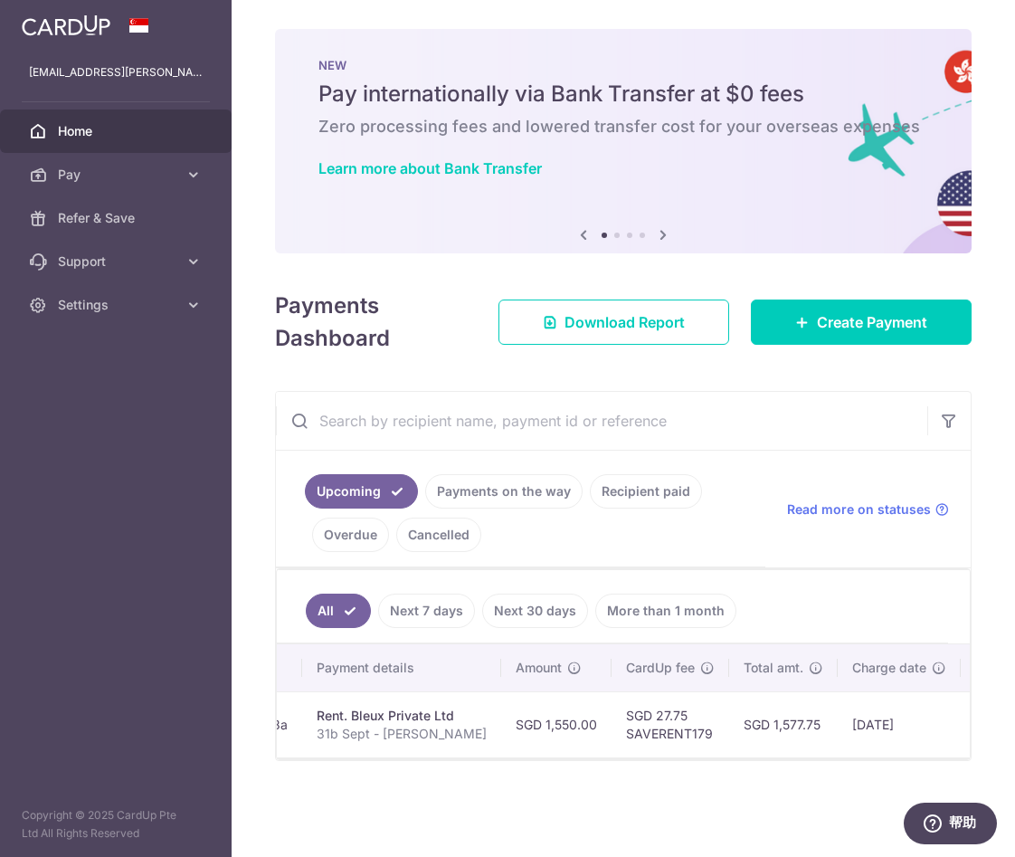
scroll to position [0, 531]
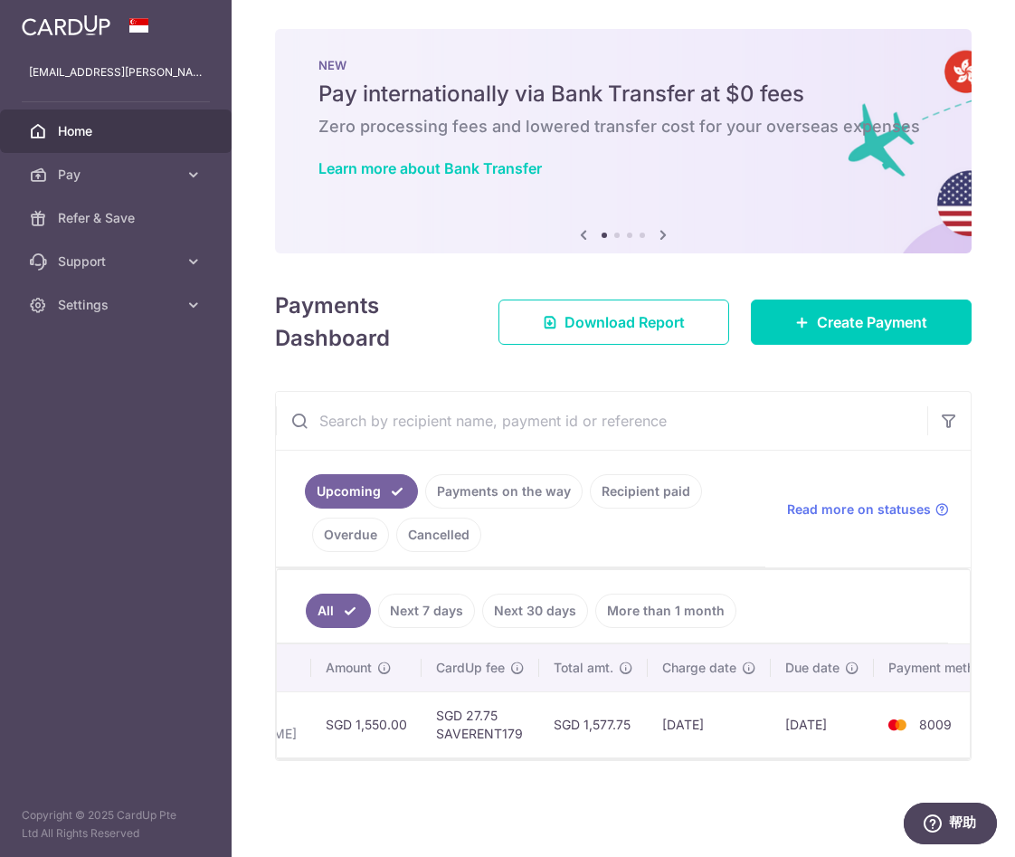
click at [771, 721] on td "[DATE]" at bounding box center [822, 724] width 103 height 66
click at [879, 724] on img at bounding box center [897, 725] width 36 height 22
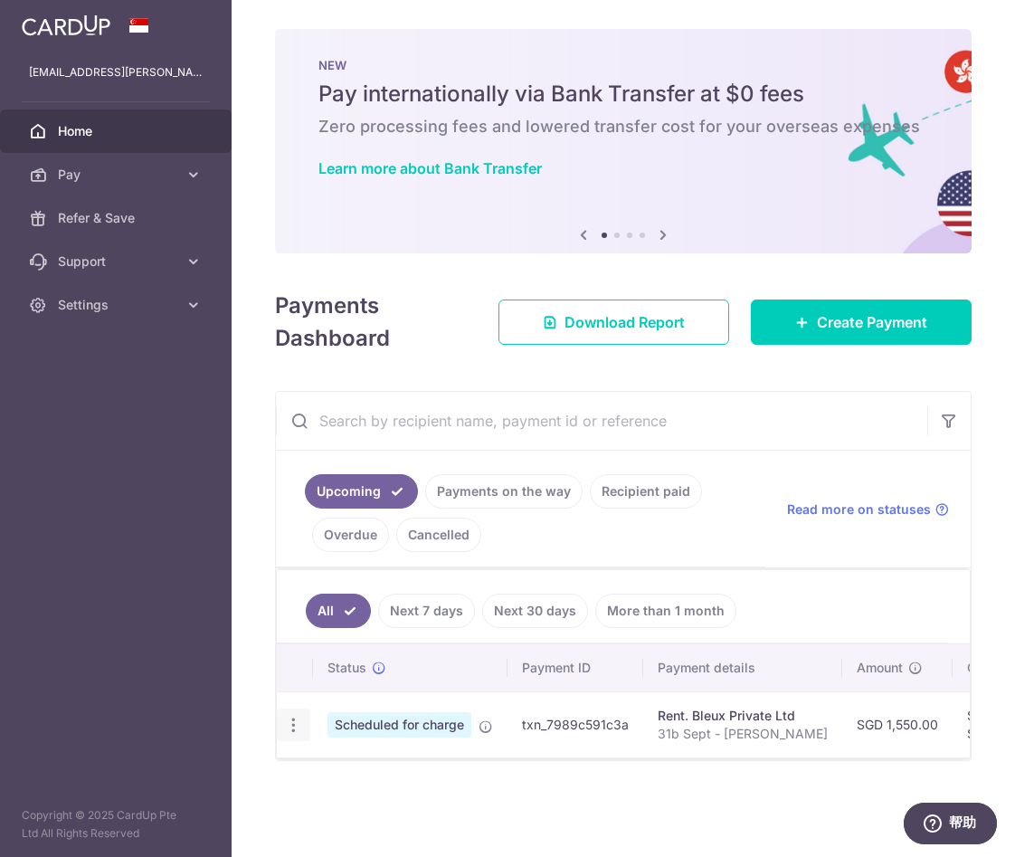
click at [290, 725] on icon "button" at bounding box center [293, 725] width 19 height 19
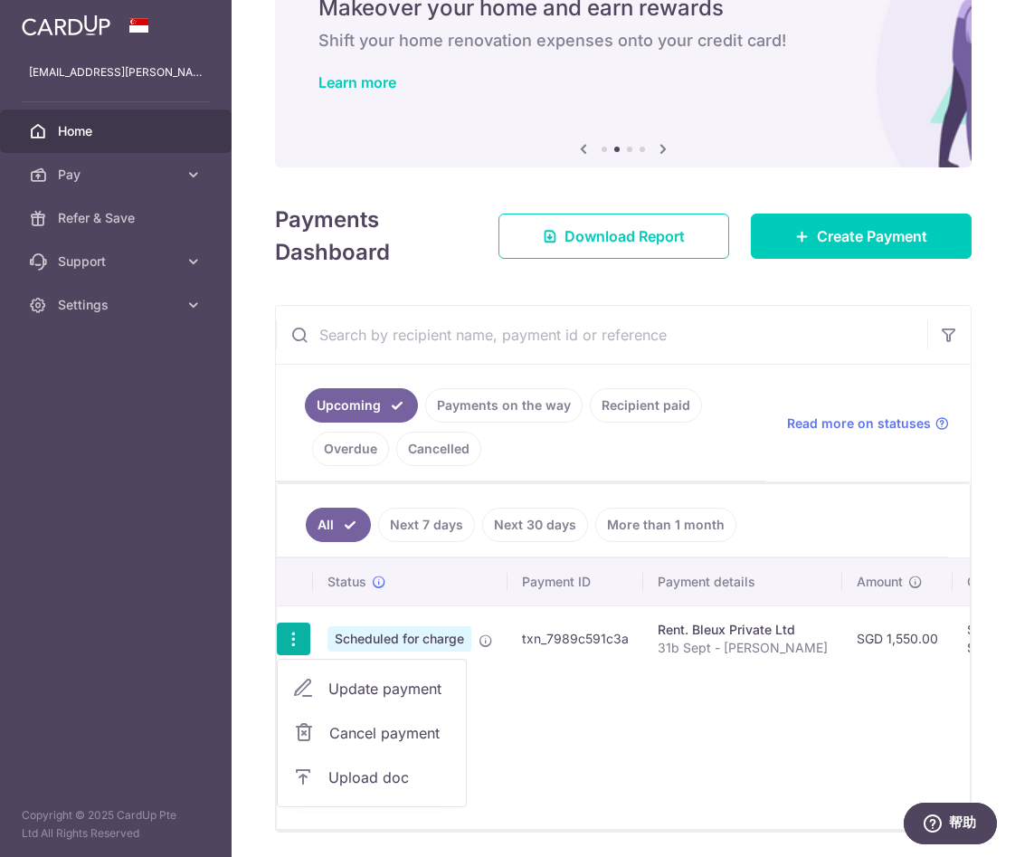
scroll to position [125, 0]
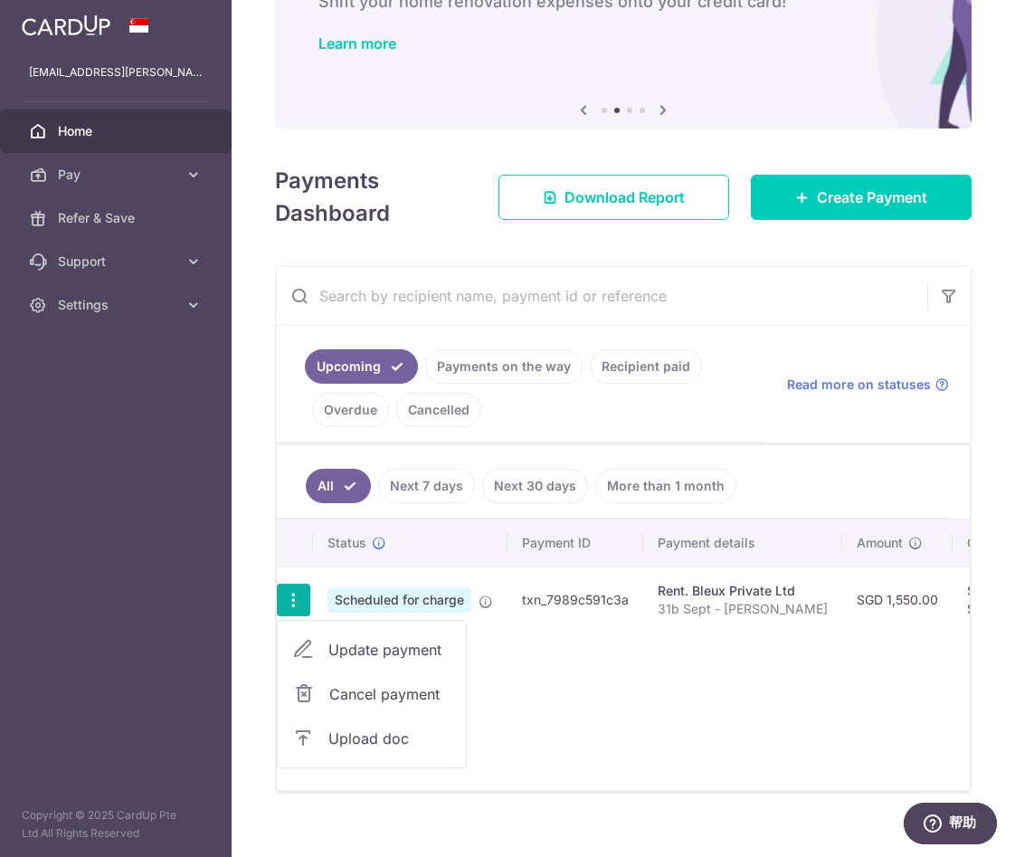
click at [546, 727] on div "Status Payment ID Payment details Amount CardUp fee Total amt. Charge date Due …" at bounding box center [623, 654] width 693 height 271
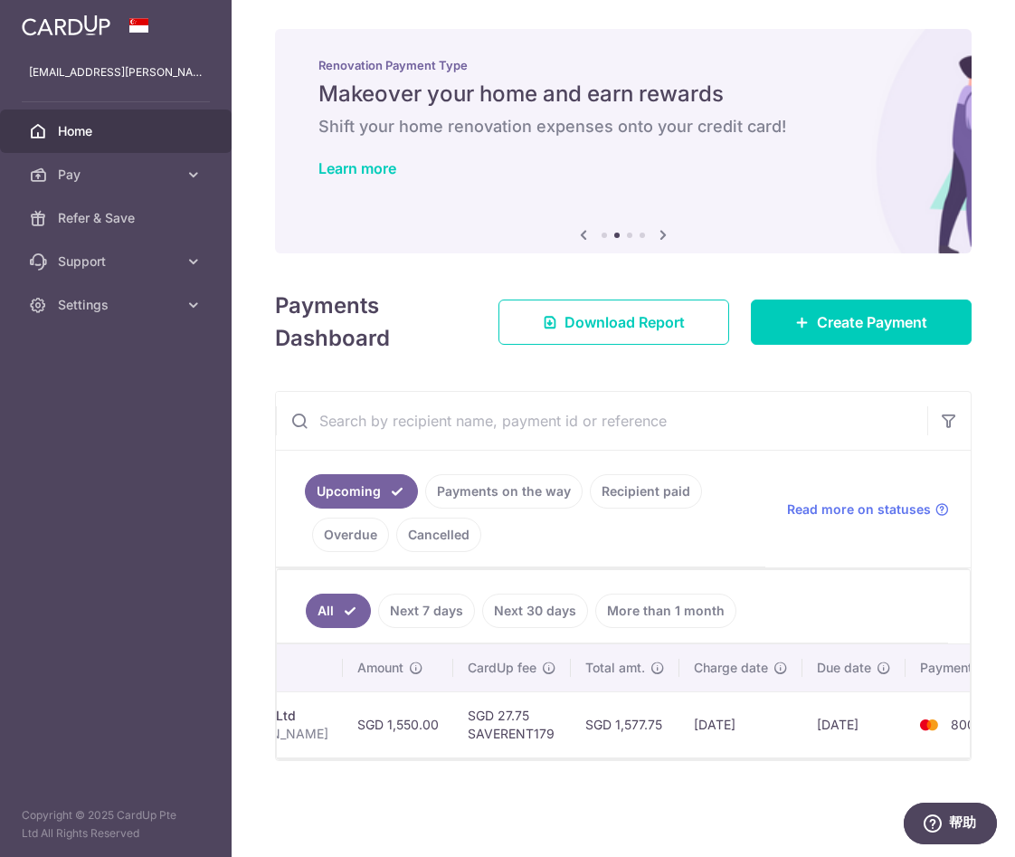
scroll to position [0, 531]
